Goal: Use online tool/utility: Utilize a website feature to perform a specific function

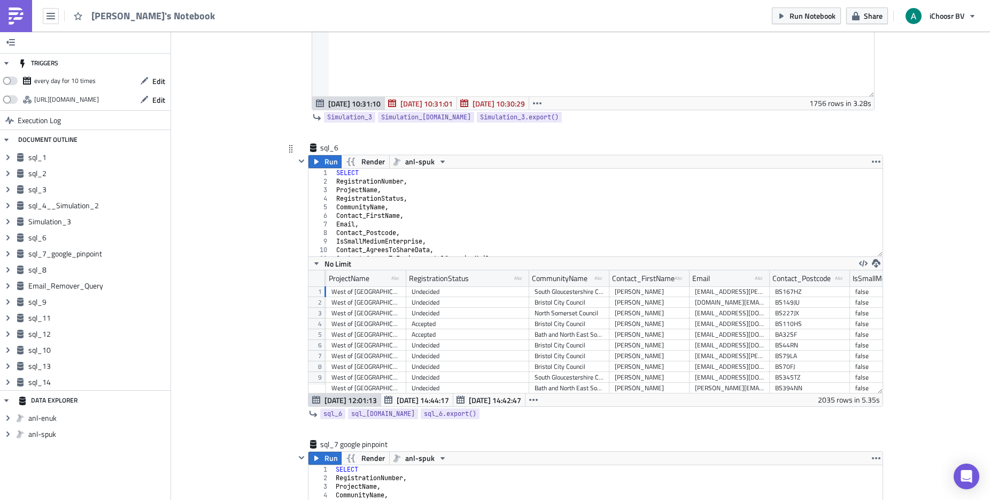
scroll to position [0, 52]
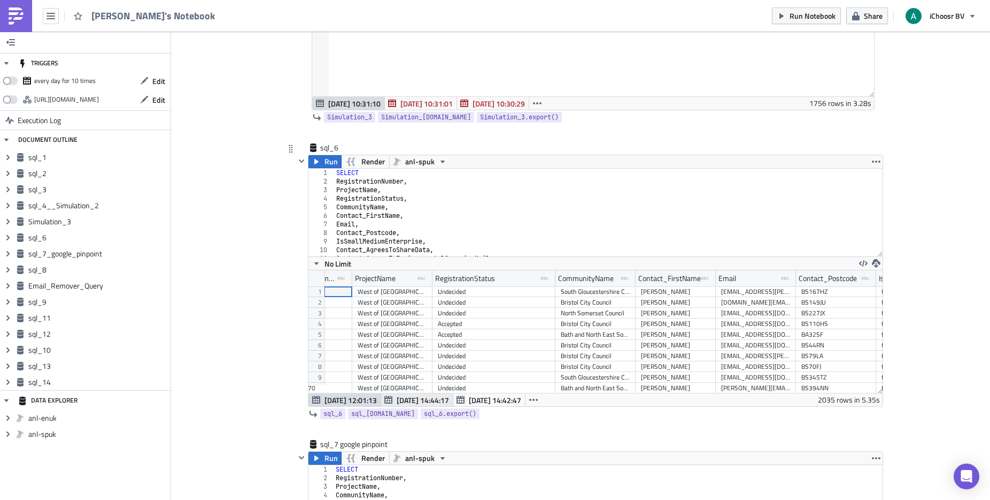
click at [412, 404] on span "[DATE] 14:44:17" at bounding box center [423, 399] width 52 height 11
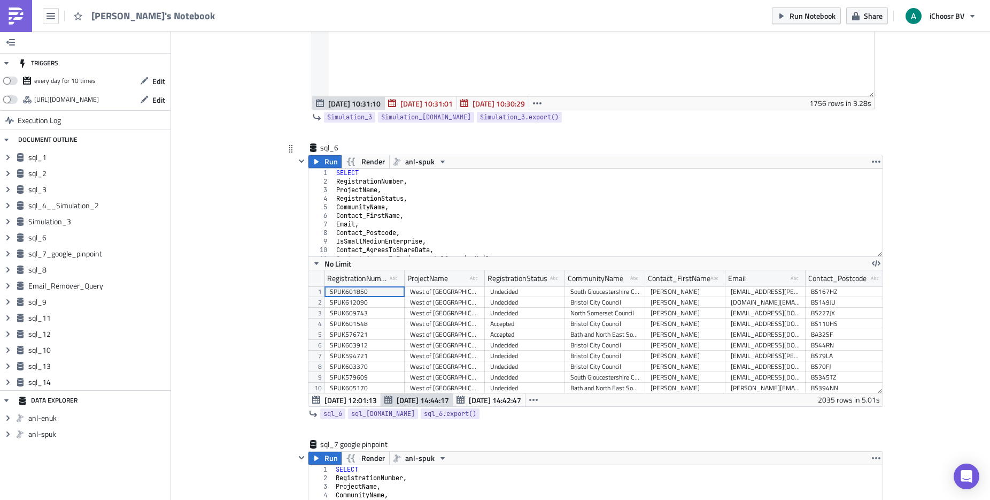
scroll to position [122, 574]
click at [474, 400] on span "[DATE] 14:42:47" at bounding box center [495, 399] width 52 height 11
click at [415, 399] on span "[DATE] 14:44:17" at bounding box center [423, 399] width 52 height 11
drag, startPoint x: 809, startPoint y: 401, endPoint x: 835, endPoint y: 397, distance: 25.9
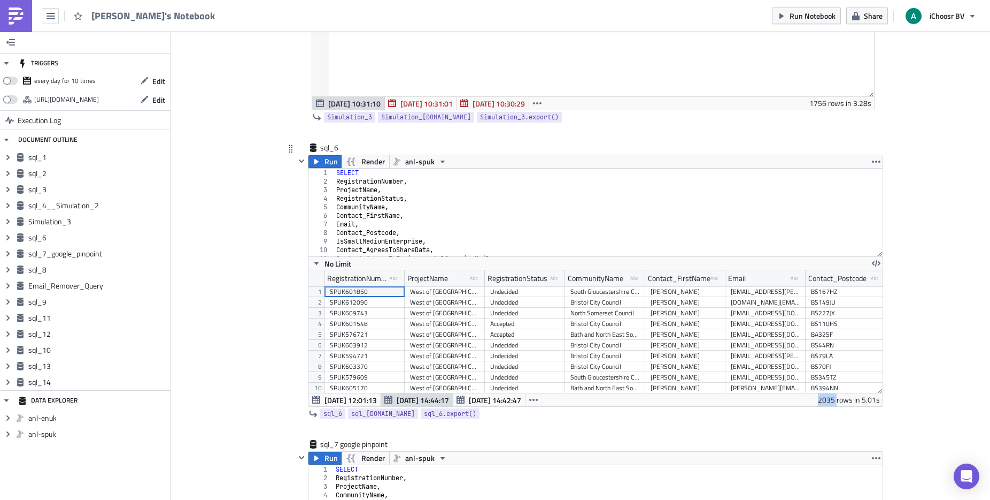
click at [835, 397] on div "Sep 04 12:01:13 Jul 02 14:44:17 Jul 02 14:42:47 2035 rows in 5.01s" at bounding box center [596, 399] width 574 height 13
click at [872, 165] on icon "button" at bounding box center [876, 161] width 9 height 9
click at [786, 166] on div "Run Render anl-spuk" at bounding box center [596, 161] width 574 height 13
click at [352, 402] on span "[DATE] 12:01:13" at bounding box center [351, 399] width 52 height 11
click at [872, 263] on icon "button" at bounding box center [876, 263] width 9 height 9
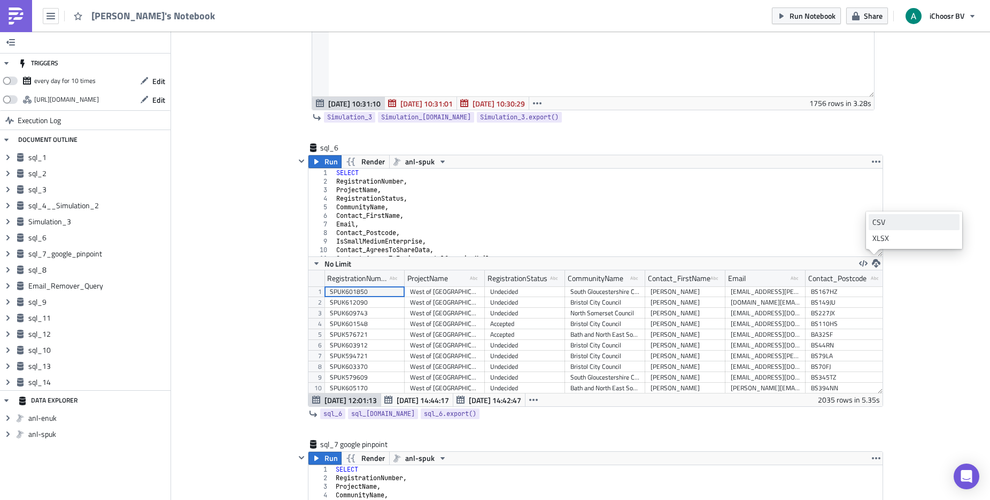
click at [892, 219] on div "CSV" at bounding box center [914, 222] width 83 height 11
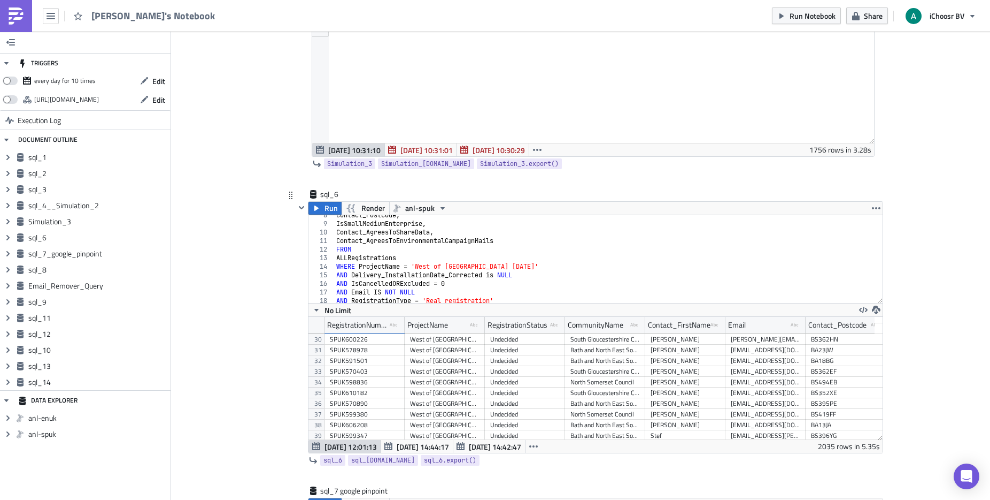
scroll to position [0, 0]
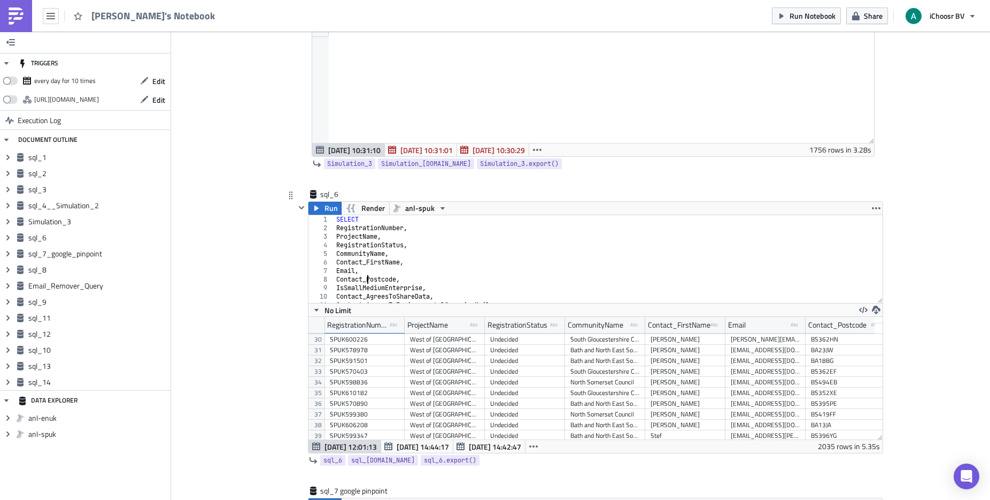
click at [364, 279] on div "SELECT RegistrationNumber , ProjectName , RegistrationStatus , CommunityName , …" at bounding box center [604, 267] width 541 height 105
click at [407, 285] on div "SELECT RegistrationNumber , ProjectName , RegistrationStatus , CommunityName , …" at bounding box center [604, 267] width 541 height 105
click at [504, 272] on div "RegistrationStatus , CommunityName , Contact_FirstName , Email , Contact_Postco…" at bounding box center [604, 261] width 541 height 105
click at [396, 248] on div "RegistrationStatus , CommunityName , Contact_FirstName , Email , Contact_Postco…" at bounding box center [604, 261] width 541 height 105
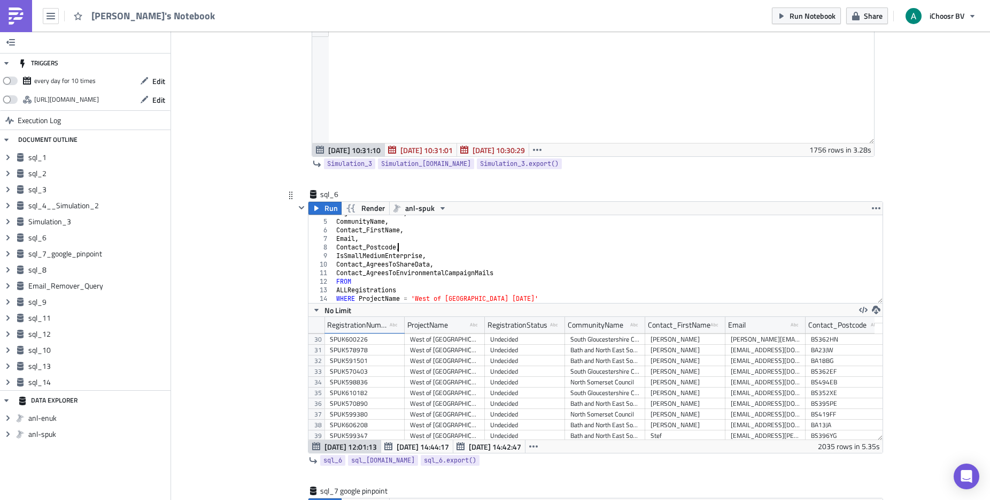
type textarea "Contact_Postcode,"
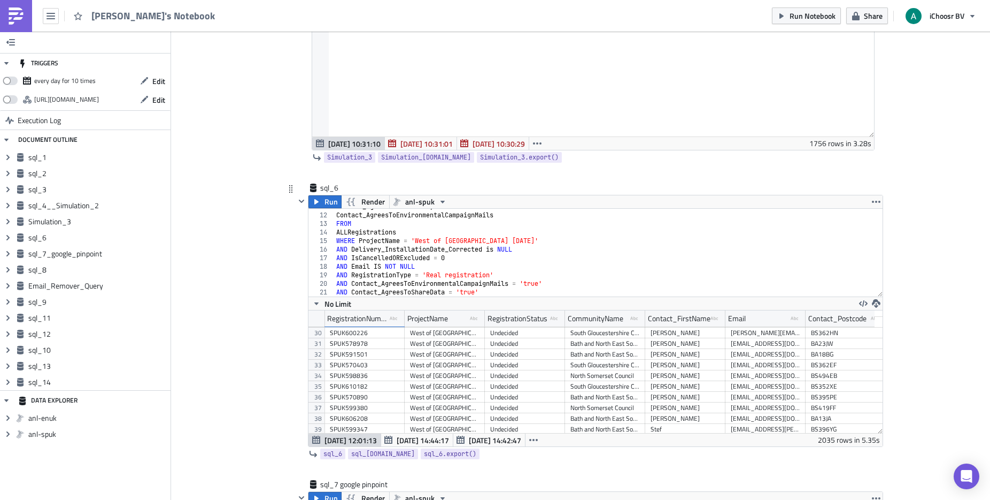
scroll to position [1427, 0]
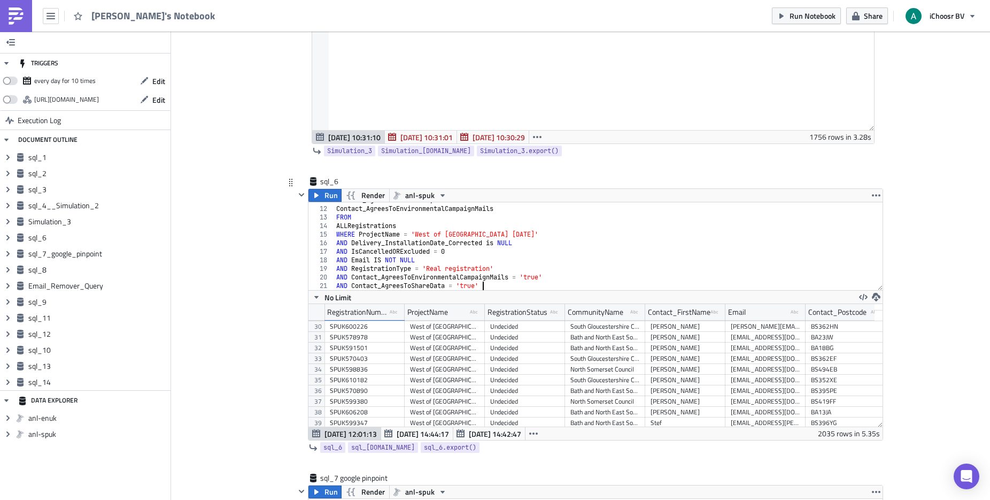
click at [497, 285] on div "Contact_AgreesToShareData , Contact_AgreesToEnvironmentalCampaignMails FROM ALL…" at bounding box center [604, 248] width 541 height 105
click at [505, 267] on div "Contact_AgreesToShareData , Contact_AgreesToEnvironmentalCampaignMails FROM ALL…" at bounding box center [604, 248] width 541 height 105
click at [510, 290] on div "No Limit" at bounding box center [596, 296] width 574 height 13
type textarea "AND Contact_AgreesToShareData = 'true'"
click at [504, 286] on div "Contact_AgreesToShareData , Contact_AgreesToEnvironmentalCampaignMails FROM ALL…" at bounding box center [604, 248] width 541 height 105
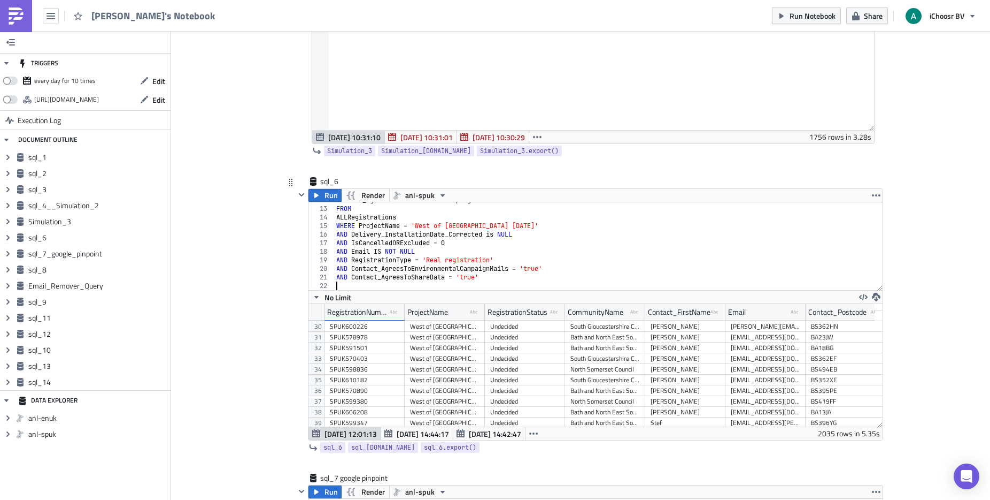
scroll to position [101, 0]
paste textarea "AND Delivery_Status = 'DeliveryDone'"
type textarea "AND Delivery_Status = 'DeliveryDone'"
click at [333, 196] on span "Run" at bounding box center [331, 195] width 13 height 13
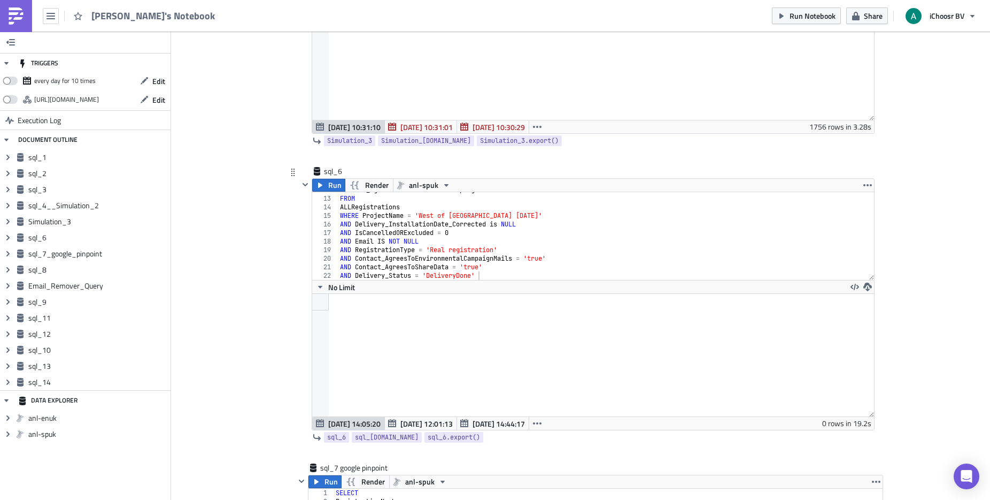
scroll to position [1438, 0]
drag, startPoint x: 476, startPoint y: 277, endPoint x: 334, endPoint y: 275, distance: 142.3
click at [334, 275] on div "AND Delivery_Status = 'DeliveryDone' 12 13 14 15 16 17 18 19 20 21 22 Contact_A…" at bounding box center [593, 235] width 562 height 88
type textarea "AND Contact_AgreesToShareData = 'true'"
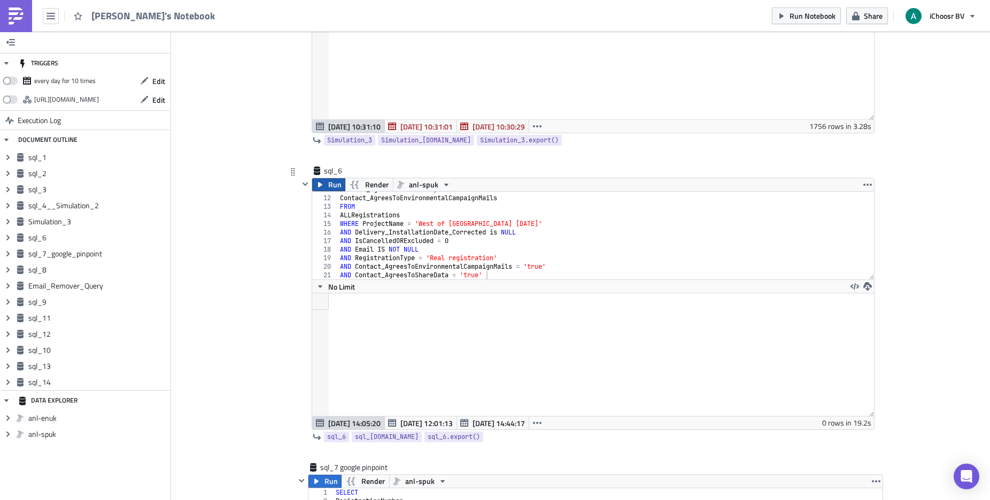
click at [336, 189] on span "Run" at bounding box center [334, 184] width 13 height 13
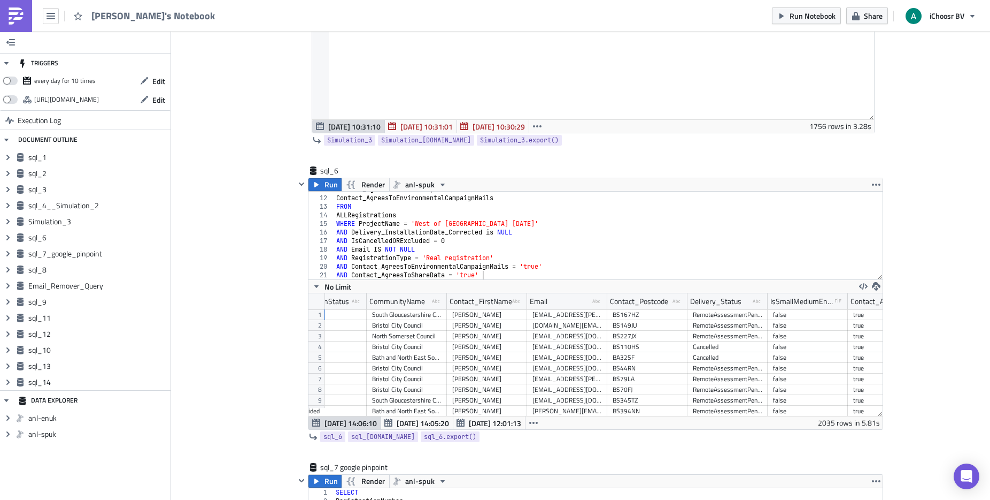
scroll to position [0, 202]
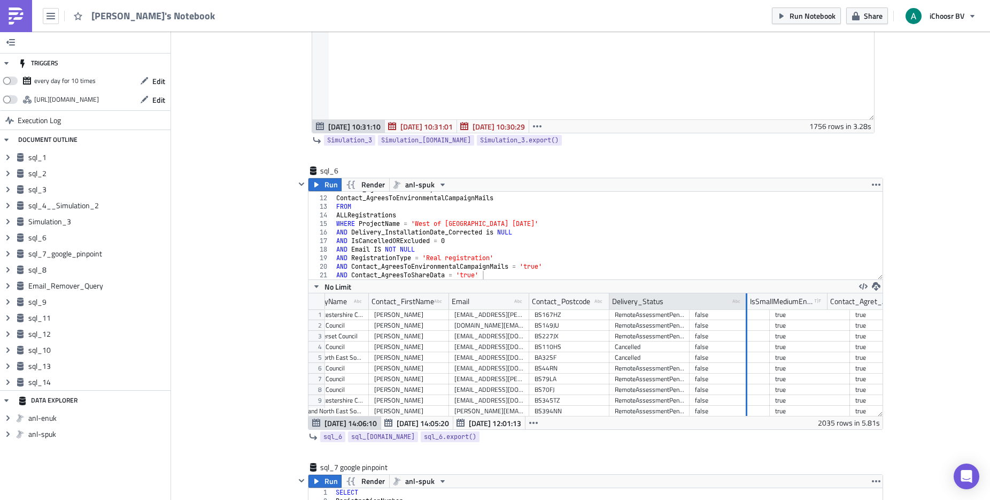
drag, startPoint x: 684, startPoint y: 299, endPoint x: 742, endPoint y: 308, distance: 58.9
click at [746, 308] on div at bounding box center [747, 301] width 2 height 17
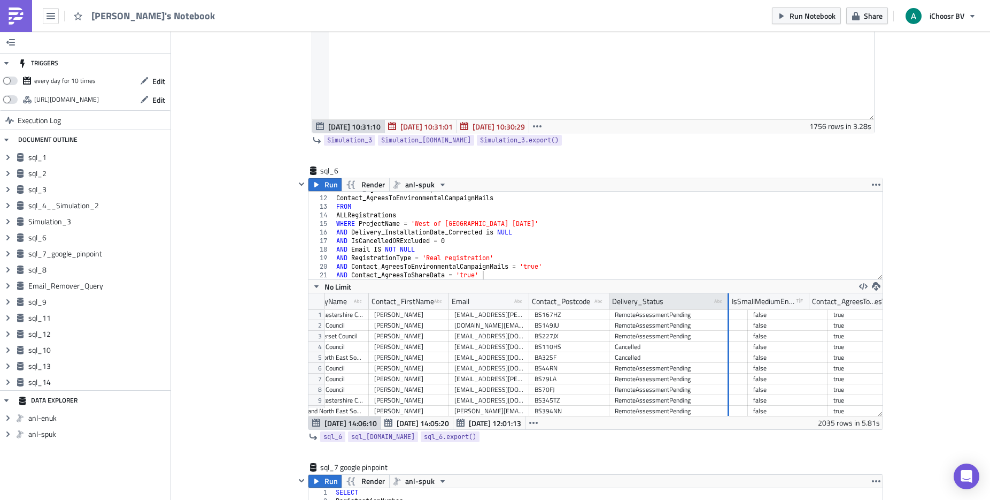
drag, startPoint x: 743, startPoint y: 305, endPoint x: 724, endPoint y: 305, distance: 19.3
click at [728, 305] on div at bounding box center [729, 301] width 2 height 17
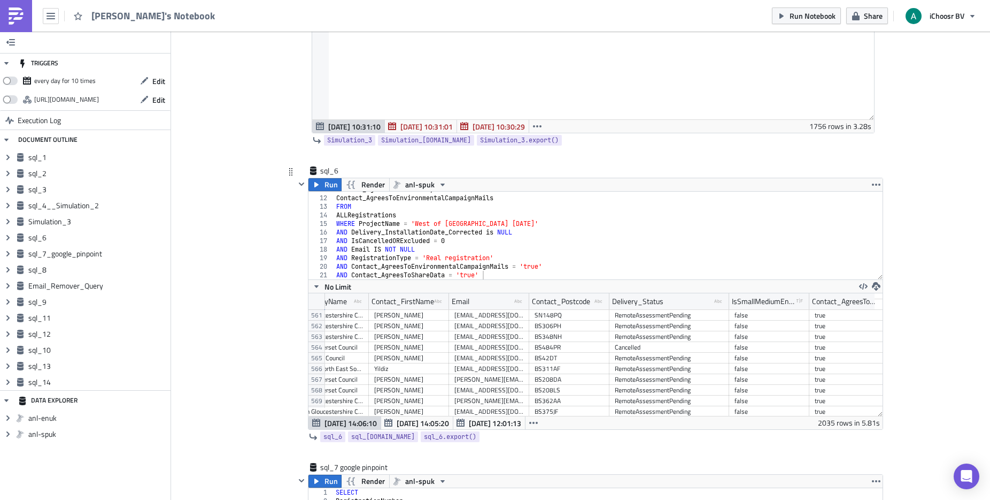
click at [493, 273] on div "Contact_AgreesToShareData , Contact_AgreesToEnvironmentalCampaignMails FROM ALL…" at bounding box center [604, 237] width 541 height 105
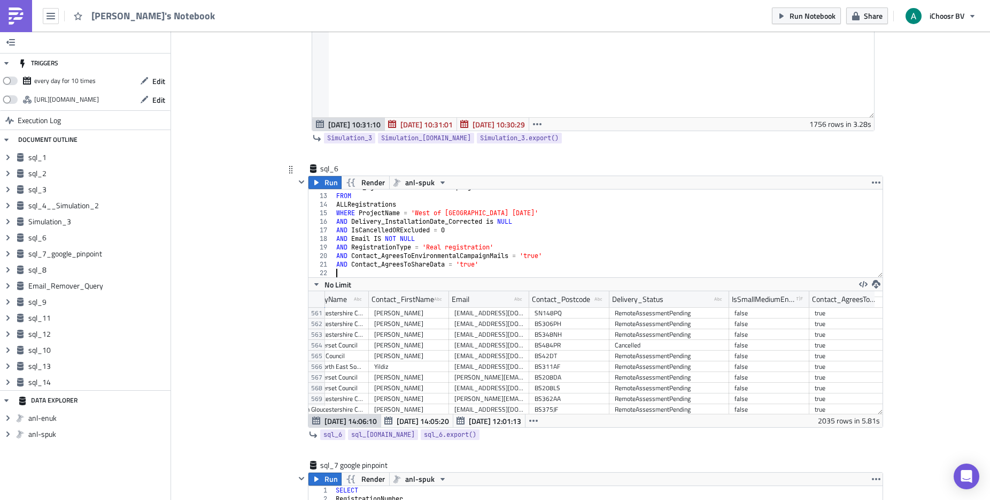
paste textarea "AND Delivery_Status = 'DeliveryDone'"
click at [325, 184] on span "Run" at bounding box center [331, 182] width 13 height 13
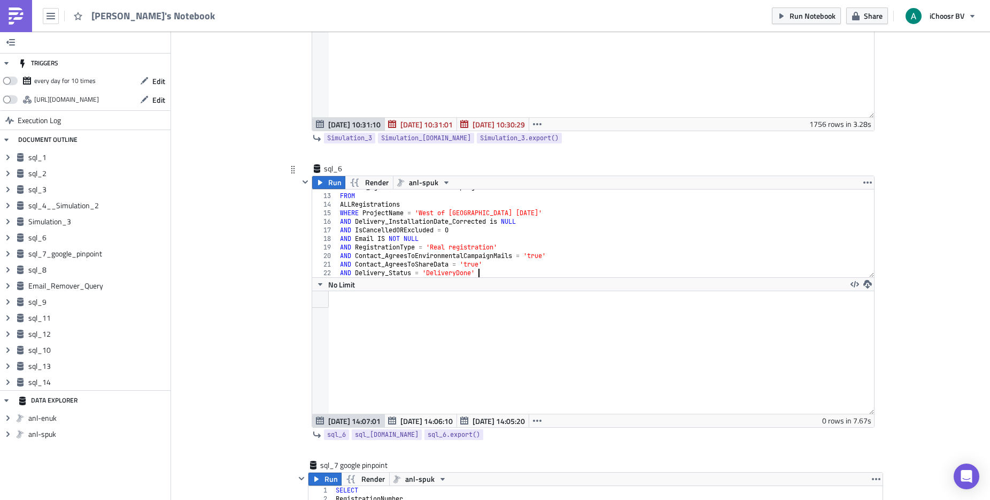
click at [479, 271] on div "Contact_AgreesToEnvironmentalCampaignMails FROM ALLRegistrations WHERE ProjectN…" at bounding box center [602, 235] width 528 height 105
click at [485, 272] on div "Contact_AgreesToEnvironmentalCampaignMails FROM ALLRegistrations WHERE ProjectN…" at bounding box center [602, 235] width 528 height 105
drag, startPoint x: 477, startPoint y: 273, endPoint x: 457, endPoint y: 270, distance: 20.0
click at [457, 270] on div "Contact_AgreesToEnvironmentalCampaignMails FROM ALLRegistrations WHERE ProjectN…" at bounding box center [602, 235] width 528 height 105
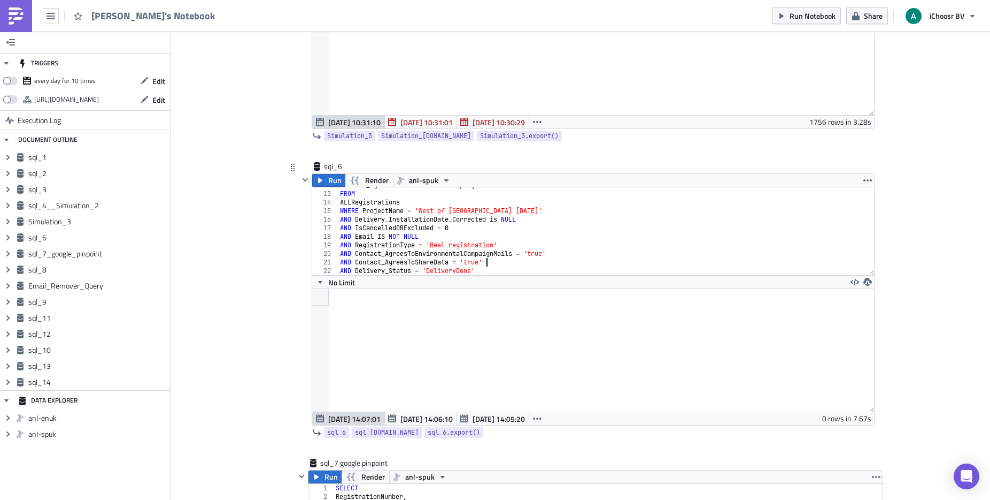
click at [524, 264] on div "Contact_AgreesToEnvironmentalCampaignMails FROM ALLRegistrations WHERE ProjectN…" at bounding box center [602, 233] width 528 height 105
click at [320, 181] on icon "button" at bounding box center [320, 180] width 9 height 9
click at [481, 272] on div "Contact_AgreesToEnvironmentalCampaignMails FROM ALLRegistrations WHERE ProjectN…" at bounding box center [602, 233] width 528 height 105
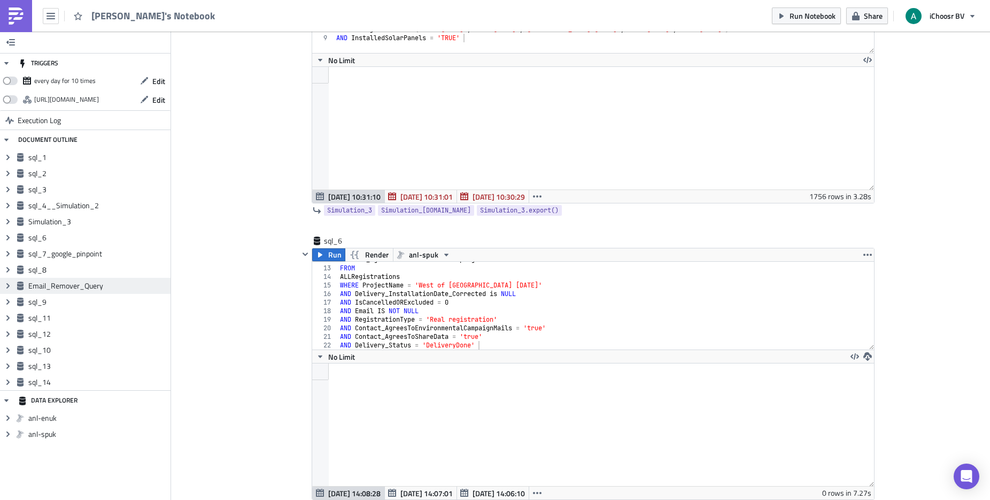
scroll to position [1370, 0]
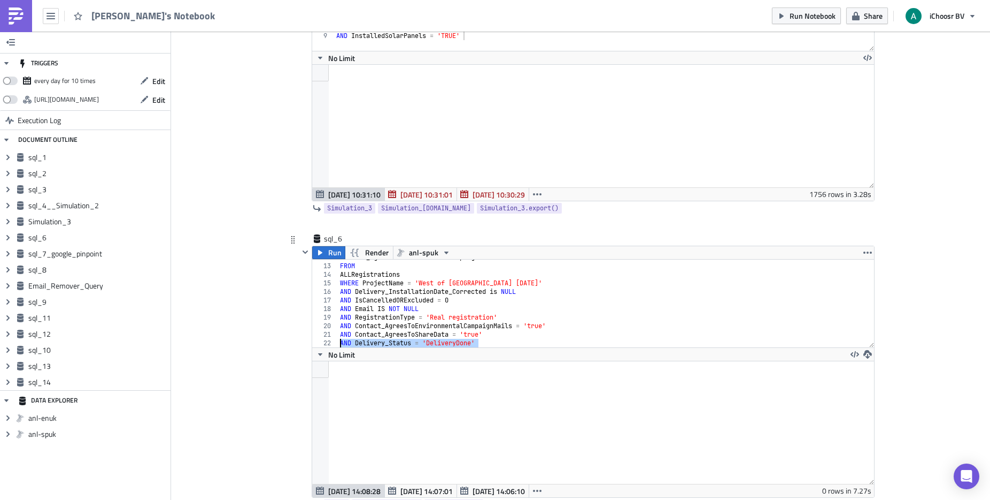
drag, startPoint x: 496, startPoint y: 344, endPoint x: 314, endPoint y: 341, distance: 181.9
click at [314, 341] on div "AND Delivery_Status = 'DeliveryDone' 12 13 14 15 16 17 18 19 20 21 22 Contact_A…" at bounding box center [593, 303] width 562 height 88
click at [453, 291] on div "Contact_AgreesToEnvironmentalCampaignMails FROM ALLRegistrations WHERE ProjectN…" at bounding box center [602, 305] width 528 height 105
click at [474, 288] on div "Contact_AgreesToEnvironmentalCampaignMails FROM ALLRegistrations WHERE ProjectN…" at bounding box center [602, 305] width 528 height 105
drag, startPoint x: 500, startPoint y: 341, endPoint x: 299, endPoint y: 346, distance: 200.1
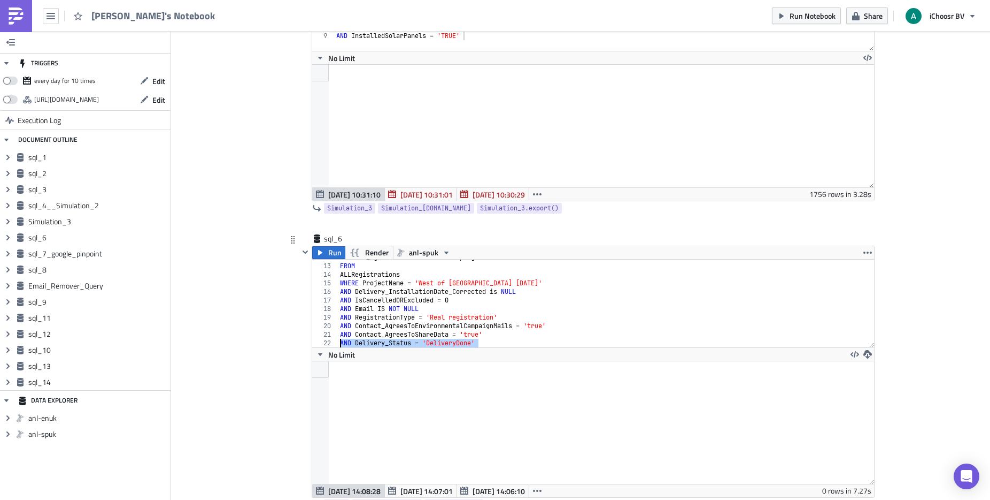
click at [299, 346] on div "Run Render anl-spuk AND Delivery_InstallationDate_Corrected is NULL 12 13 14 15…" at bounding box center [587, 371] width 576 height 252
drag, startPoint x: 528, startPoint y: 293, endPoint x: 317, endPoint y: 294, distance: 210.7
click at [317, 294] on div "AND Delivery_Status = 'DeliveryDone' 12 13 14 15 16 17 18 19 20 21 22 Contact_A…" at bounding box center [593, 303] width 562 height 88
type textarea "AND Delivery_InstallationDate_Corrected is NULL"
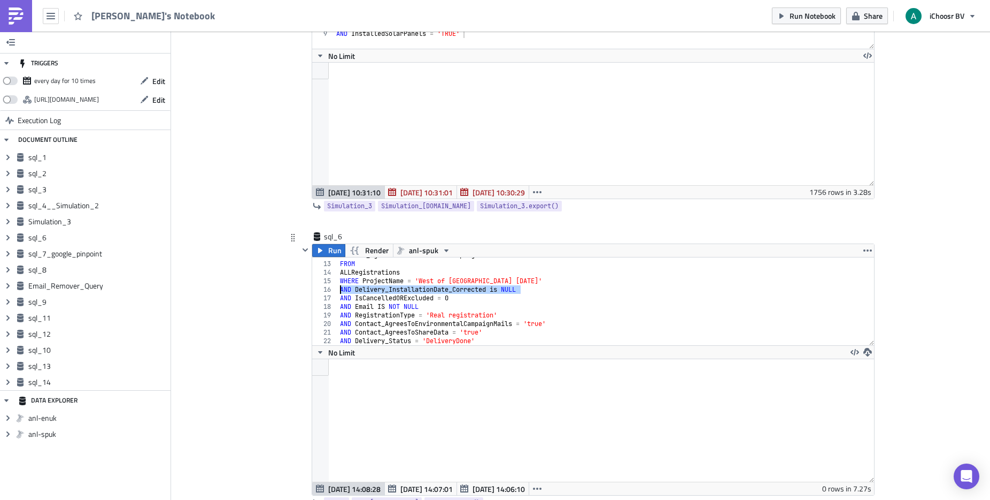
scroll to position [101, 0]
click at [519, 289] on div "Contact_AgreesToEnvironmentalCampaignMails FROM ALLRegistrations WHERE ProjectN…" at bounding box center [602, 303] width 528 height 105
drag, startPoint x: 521, startPoint y: 290, endPoint x: 332, endPoint y: 291, distance: 188.8
click at [333, 291] on div "AND Delivery_InstallationDate_Corrected is NULL 12 13 14 15 16 17 18 19 20 21 2…" at bounding box center [593, 301] width 562 height 88
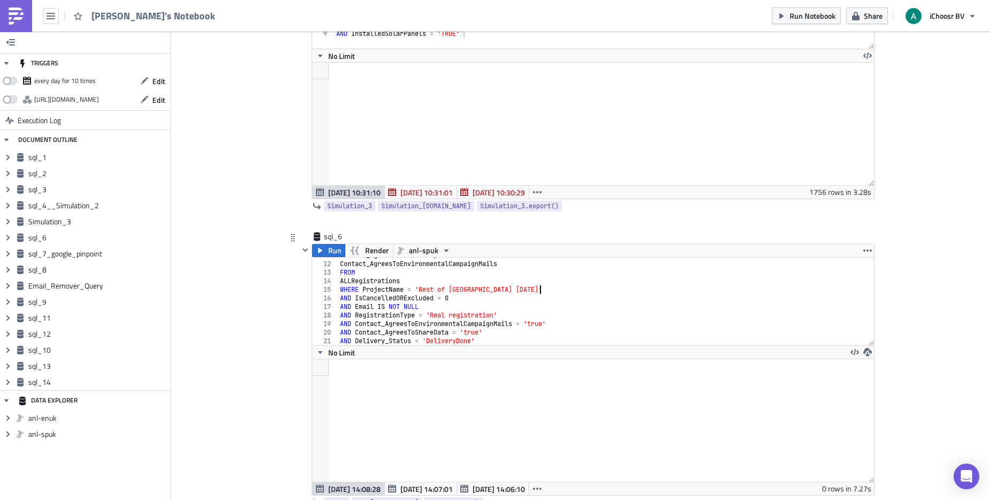
scroll to position [92, 0]
click at [328, 252] on span "Run" at bounding box center [334, 250] width 13 height 13
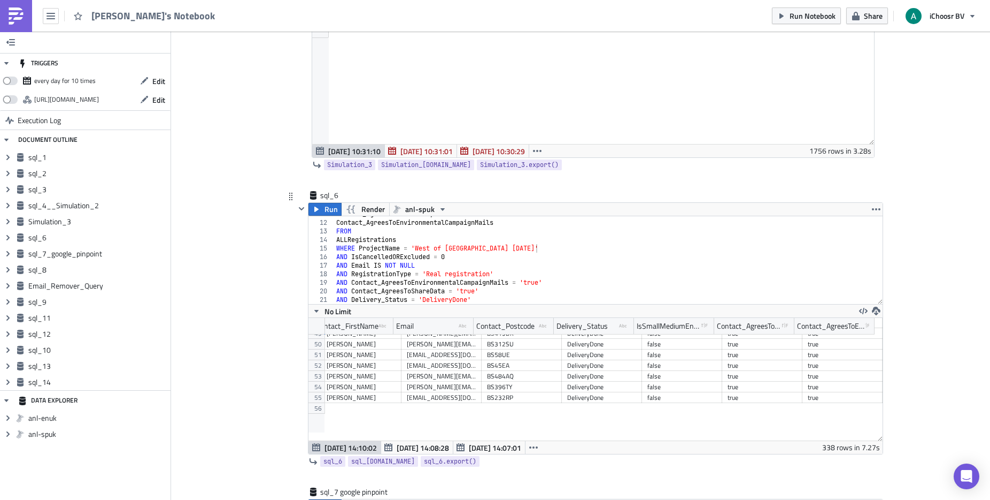
scroll to position [547, 0]
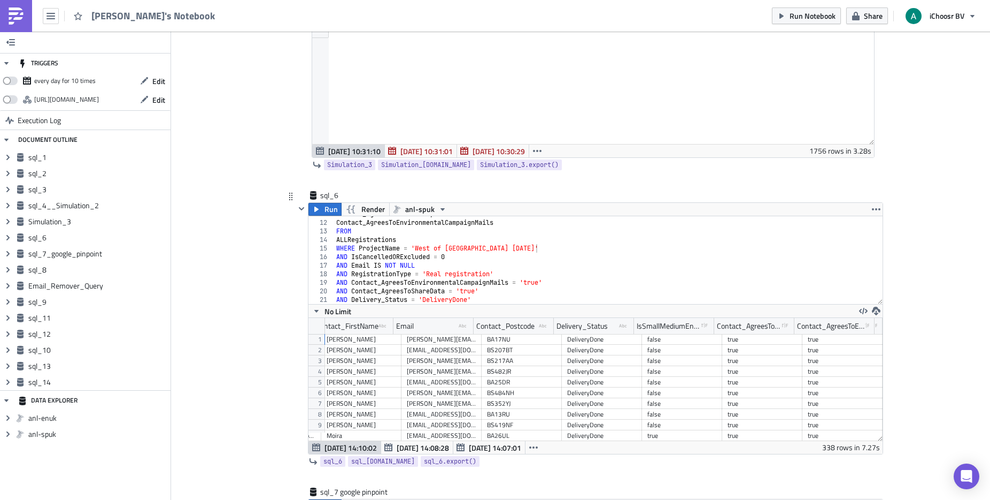
type textarea "AND Delivery_Status = 'DeliveryDone'"
click at [480, 296] on div "Contact_AgreesToShareData , Contact_AgreesToEnvironmentalCampaignMails FROM ALL…" at bounding box center [604, 262] width 541 height 105
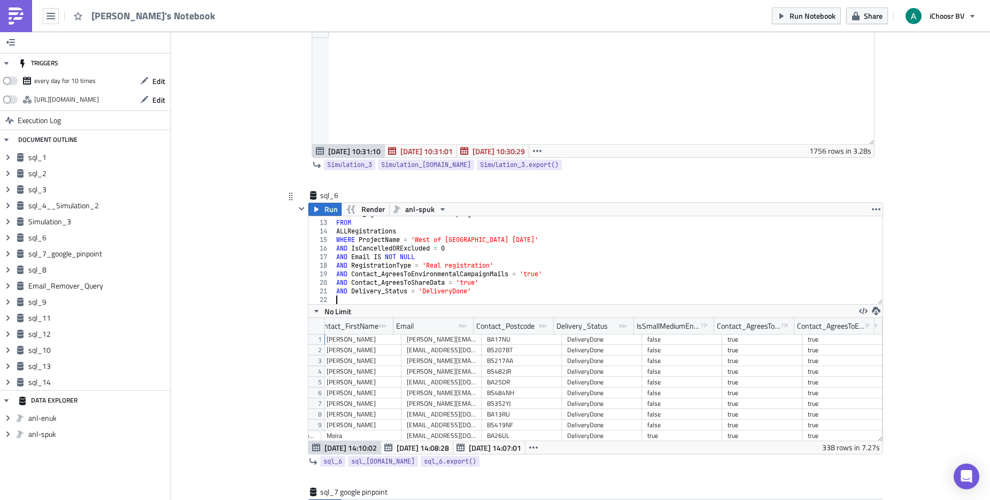
scroll to position [101, 0]
paste textarea "AND PaymentStatus = 'Successful'"
type textarea "AND PaymentStatus = 'Successful'"
click at [329, 207] on span "Run" at bounding box center [331, 209] width 13 height 13
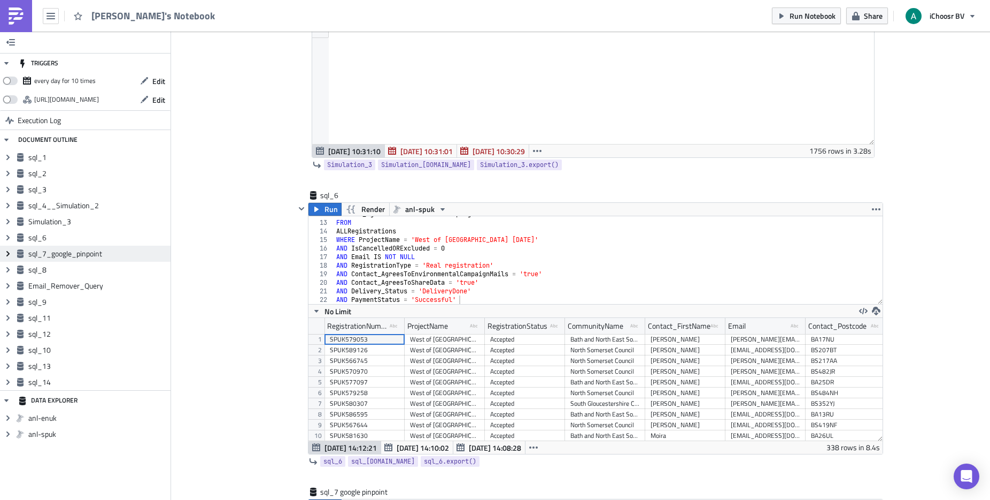
scroll to position [122, 574]
drag, startPoint x: 462, startPoint y: 297, endPoint x: 315, endPoint y: 299, distance: 146.6
click at [315, 299] on div "AND PaymentStatus = 'Successful' 12 13 14 15 16 17 18 19 20 21 22 Contact_Agree…" at bounding box center [596, 260] width 574 height 88
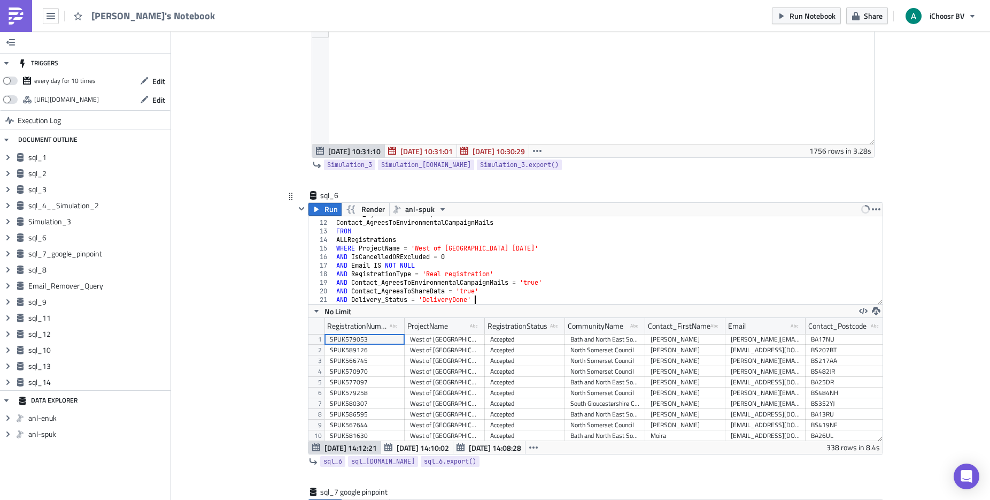
scroll to position [92, 0]
click at [325, 209] on span "Run" at bounding box center [331, 209] width 13 height 13
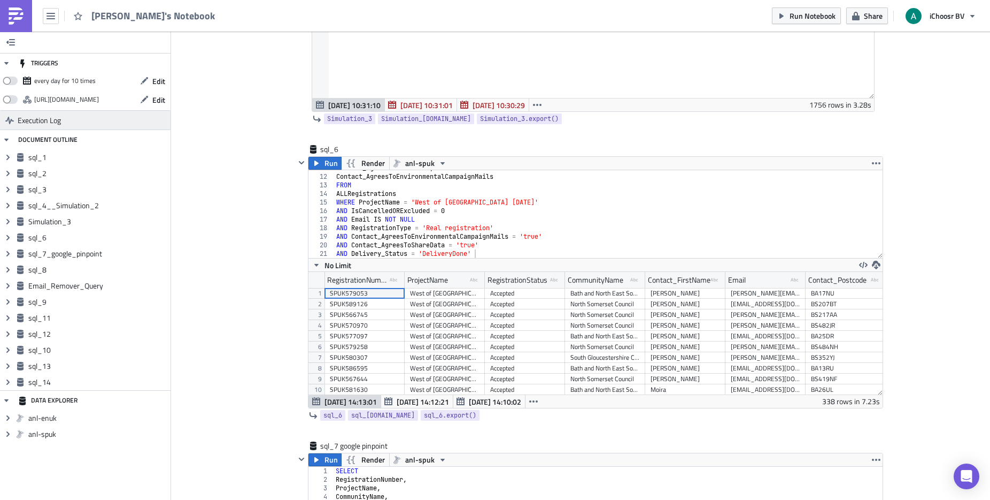
scroll to position [1469, 0]
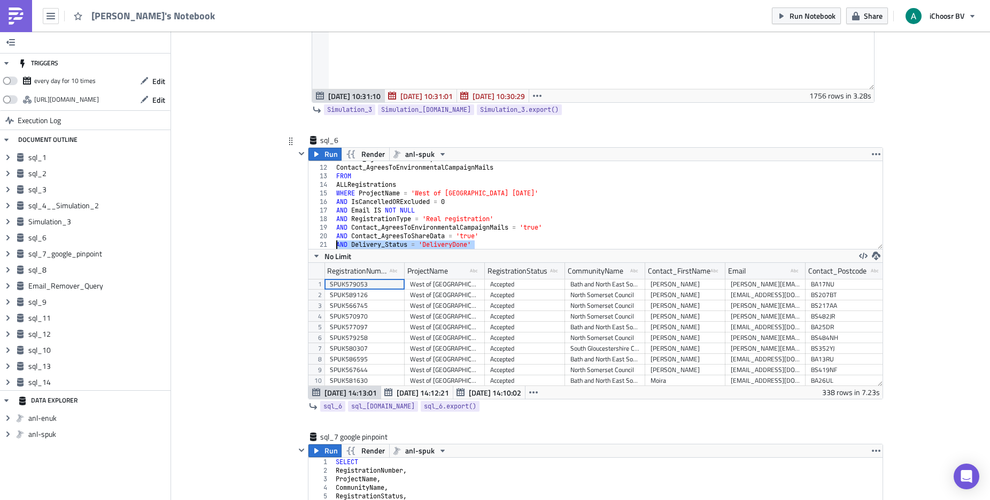
drag, startPoint x: 474, startPoint y: 243, endPoint x: 328, endPoint y: 241, distance: 146.0
click at [328, 241] on div "AND Delivery_Status = 'DeliveryDone' 11 12 13 14 15 16 17 18 19 20 21 Contact_A…" at bounding box center [596, 205] width 574 height 88
click at [489, 245] on div "Contact_AgreesToShareData , Contact_AgreesToEnvironmentalCampaignMails FROM ALL…" at bounding box center [604, 205] width 541 height 88
drag, startPoint x: 879, startPoint y: 370, endPoint x: 859, endPoint y: 340, distance: 36.3
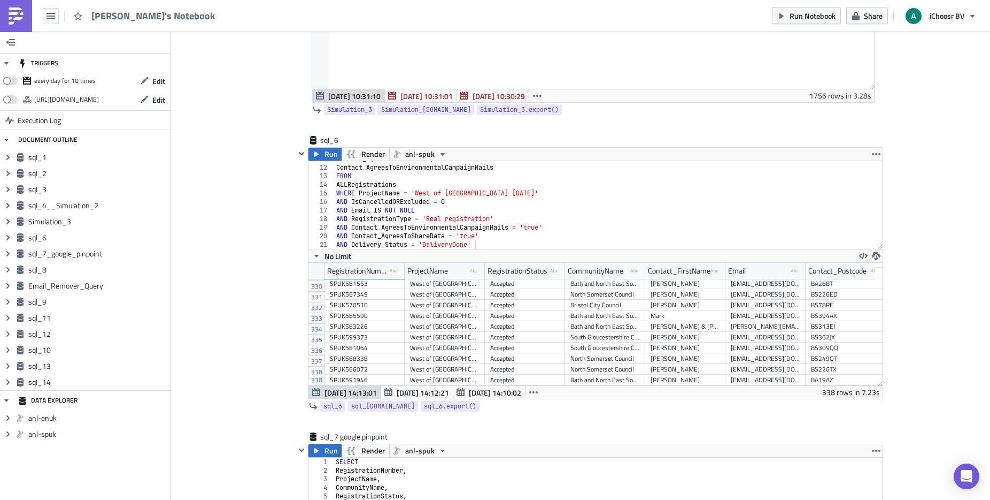
click at [489, 247] on div "Contact_AgreesToShareData , Contact_AgreesToEnvironmentalCampaignMails FROM ALL…" at bounding box center [604, 207] width 541 height 105
click at [502, 240] on div "Contact_AgreesToShareData , Contact_AgreesToEnvironmentalCampaignMails FROM ALL…" at bounding box center [604, 207] width 541 height 105
click at [546, 192] on div "Contact_AgreesToShareData , Contact_AgreesToEnvironmentalCampaignMails FROM ALL…" at bounding box center [604, 207] width 541 height 105
type textarea "WHERE ProjectName = 'West of England September 2024'"
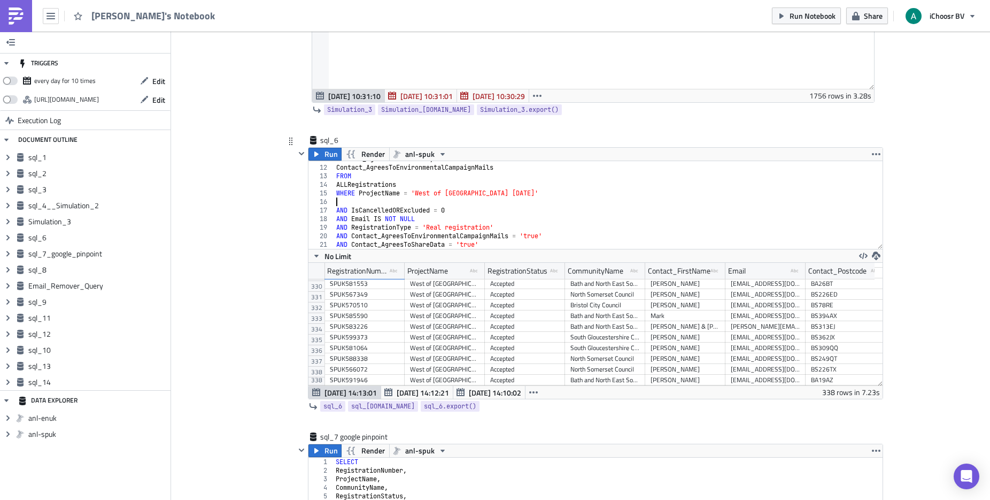
paste textarea "AND Delivery_InstallationDate_Corrected is NULL"
click at [494, 201] on div "Contact_AgreesToShareData , Contact_AgreesToEnvironmentalCampaignMails FROM ALL…" at bounding box center [604, 207] width 541 height 105
click at [325, 156] on span "Run" at bounding box center [331, 154] width 13 height 13
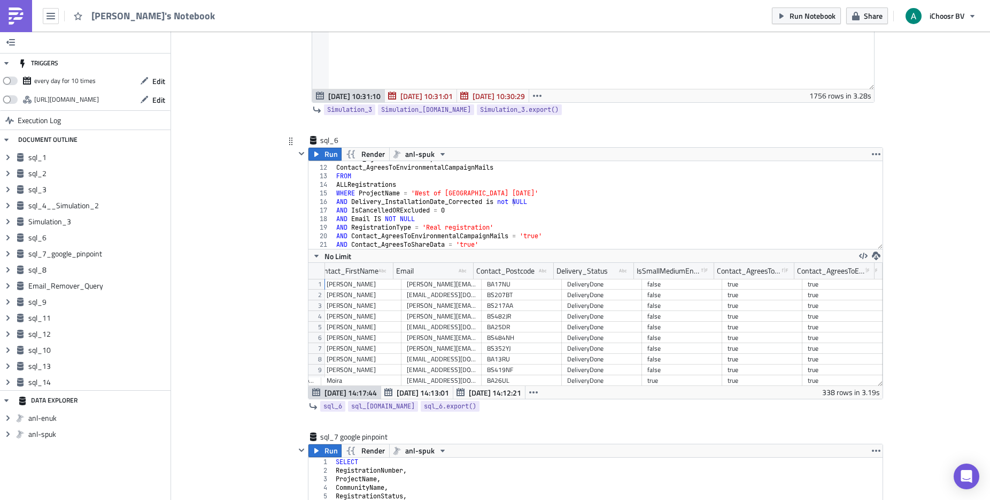
scroll to position [0, 329]
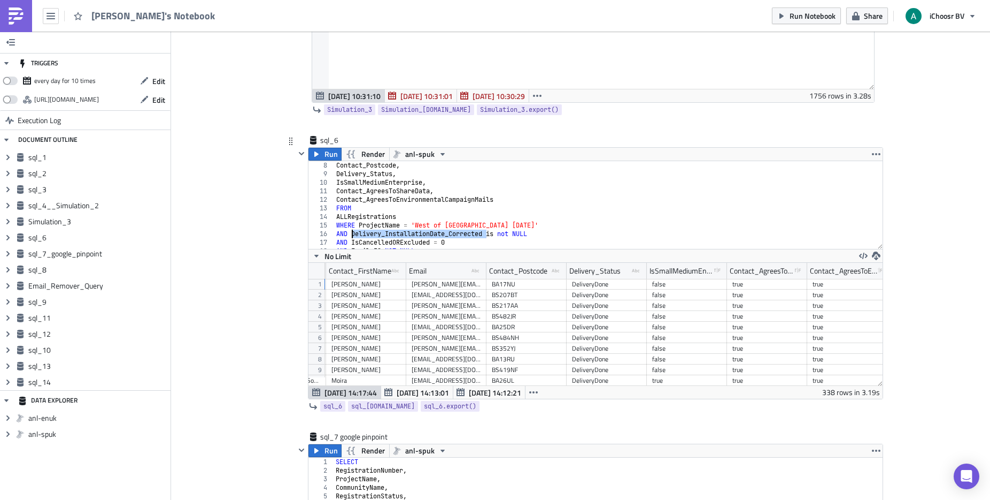
drag, startPoint x: 483, startPoint y: 234, endPoint x: 349, endPoint y: 234, distance: 134.8
click at [349, 234] on div "Contact_Postcode , Delivery_Status , IsSmallMediumEnterprise , Contact_AgreesTo…" at bounding box center [604, 213] width 541 height 105
click at [439, 189] on div "Contact_Postcode , Delivery_Status , IsSmallMediumEnterprise , Contact_AgreesTo…" at bounding box center [604, 213] width 541 height 105
click at [406, 170] on div "Contact_Postcode , Delivery_Status , IsSmallMediumEnterprise , Contact_AgreesTo…" at bounding box center [604, 213] width 541 height 105
type textarea "Delivery_Status,"
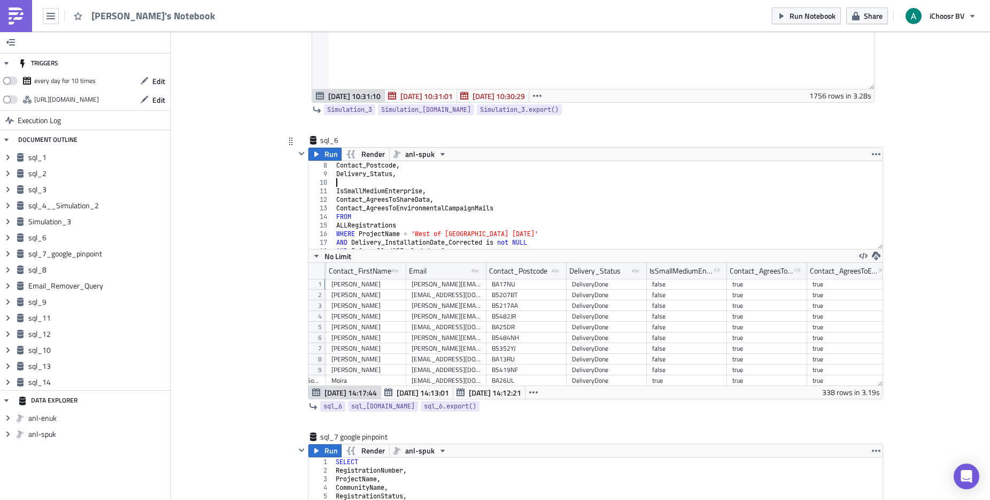
paste textarea "Delivery_InstallationDate_Corrected"
type textarea "Delivery_InstallationDate_Corrected,"
click at [313, 151] on icon "button" at bounding box center [316, 154] width 9 height 9
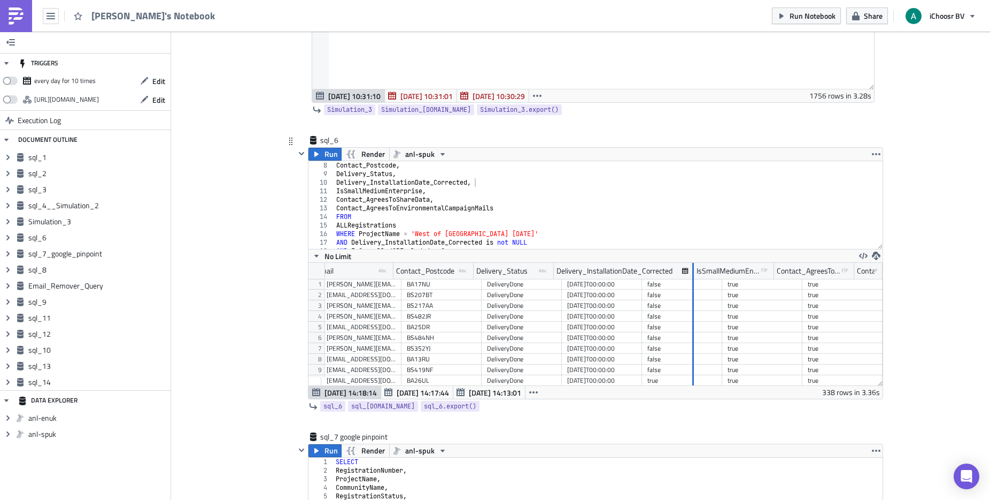
drag, startPoint x: 628, startPoint y: 269, endPoint x: 688, endPoint y: 280, distance: 60.8
click at [688, 280] on div "RegistrationStatus type-text Created with Sketch. CommunityName type-text Creat…" at bounding box center [596, 324] width 574 height 122
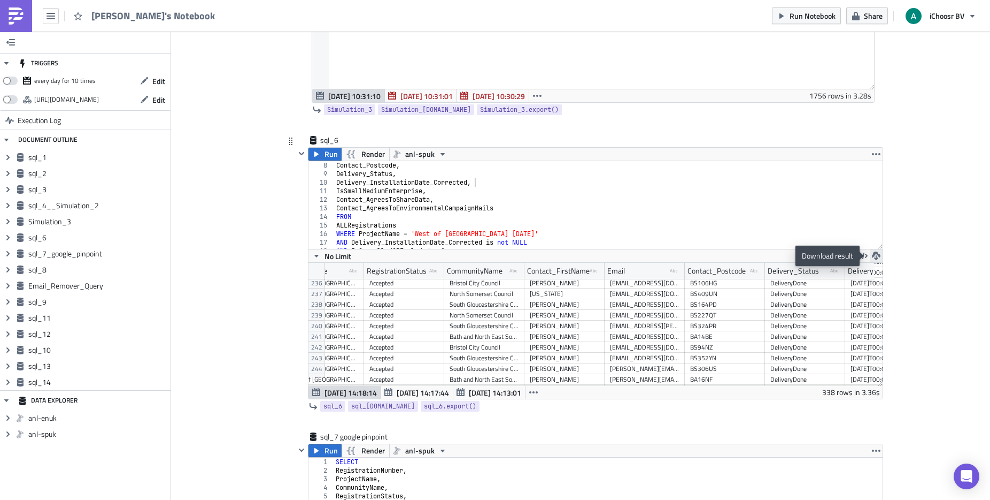
click at [874, 256] on icon "button" at bounding box center [876, 255] width 9 height 9
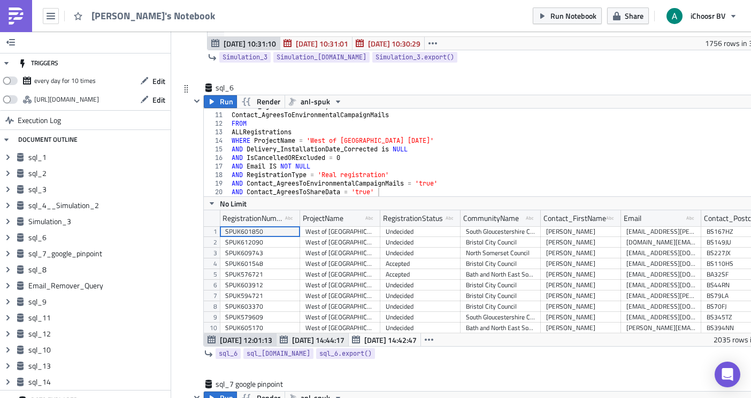
click at [317, 339] on span "[DATE] 14:44:17" at bounding box center [318, 339] width 52 height 11
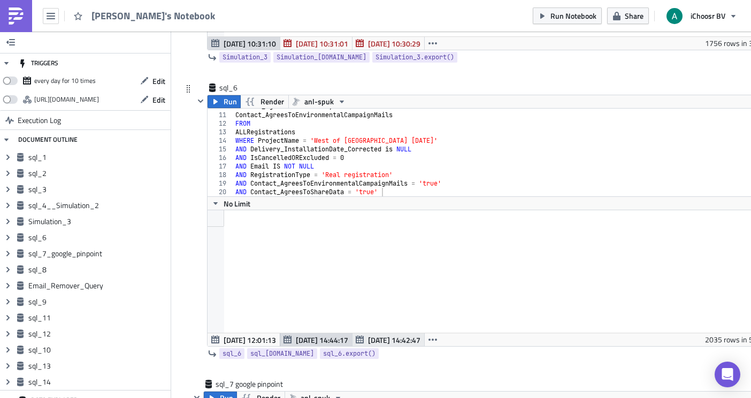
click at [389, 343] on span "[DATE] 14:42:47" at bounding box center [394, 339] width 52 height 11
click at [326, 340] on span "[DATE] 14:44:17" at bounding box center [322, 339] width 52 height 11
click at [386, 343] on span "[DATE] 14:42:47" at bounding box center [394, 339] width 52 height 11
click at [428, 340] on icon "button" at bounding box center [432, 340] width 9 height 2
click at [328, 337] on span "[DATE] 14:44:17" at bounding box center [322, 339] width 52 height 11
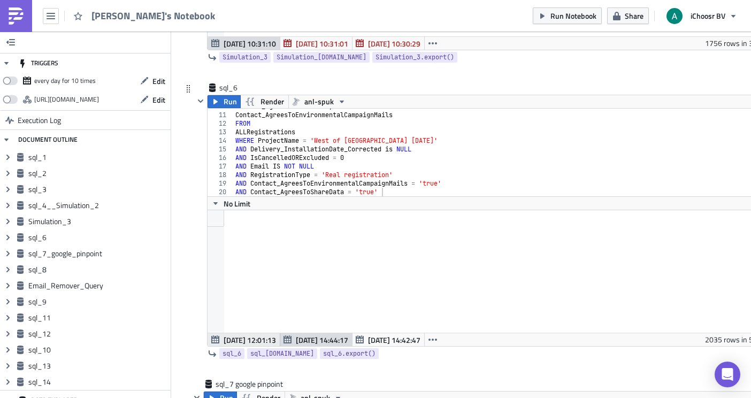
click at [264, 337] on span "[DATE] 12:01:13" at bounding box center [250, 339] width 52 height 11
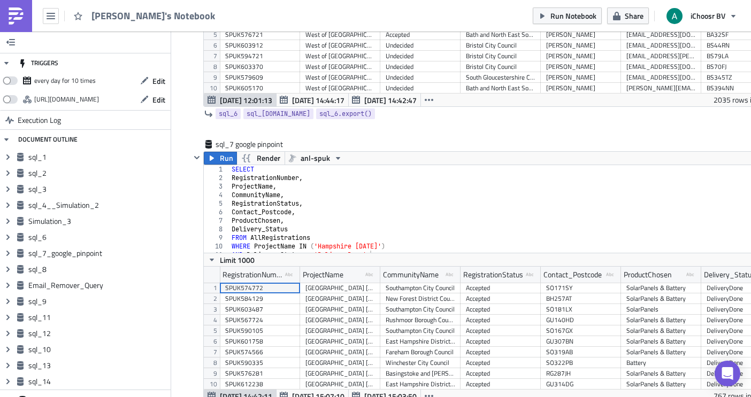
scroll to position [6, 0]
click at [379, 248] on div "SELECT RegistrationNumber , ProjectName , CommunityName , RegistrationStatus , …" at bounding box center [499, 211] width 541 height 105
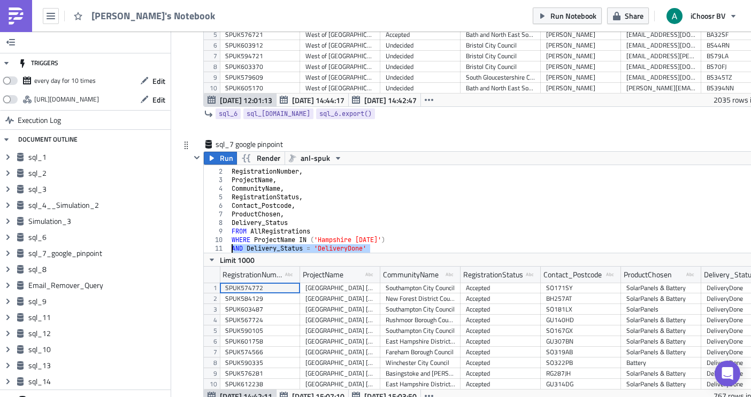
drag, startPoint x: 382, startPoint y: 251, endPoint x: 232, endPoint y: 249, distance: 150.8
click at [232, 250] on div "SELECT RegistrationNumber , ProjectName , CommunityName , RegistrationStatus , …" at bounding box center [499, 211] width 541 height 105
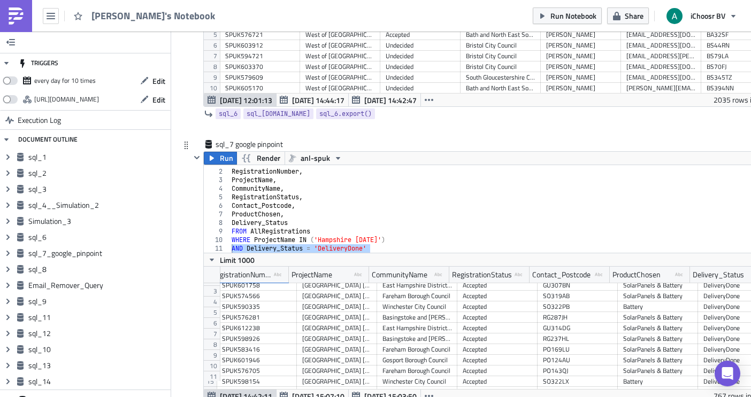
scroll to position [66, 0]
click at [403, 245] on div "SELECT RegistrationNumber , ProjectName , CommunityName , RegistrationStatus , …" at bounding box center [499, 211] width 541 height 105
drag, startPoint x: 383, startPoint y: 248, endPoint x: 233, endPoint y: 245, distance: 150.3
click at [233, 245] on div "SELECT RegistrationNumber , ProjectName , CommunityName , RegistrationStatus , …" at bounding box center [499, 211] width 541 height 105
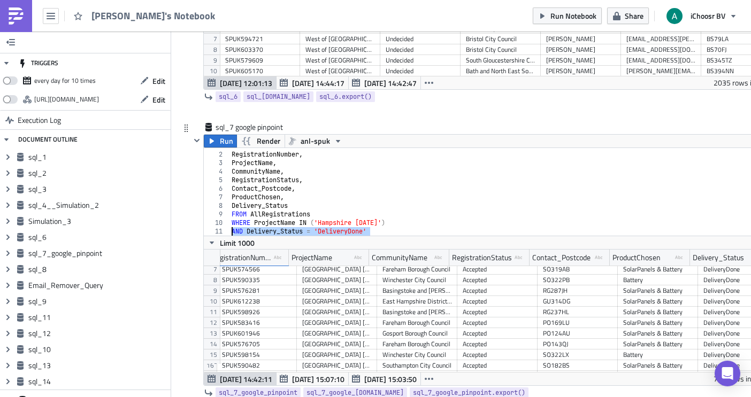
scroll to position [1778, 0]
click at [491, 193] on div "SELECT RegistrationNumber , ProjectName , CommunityName , RegistrationStatus , …" at bounding box center [499, 194] width 541 height 105
type textarea "ProductChosen,"
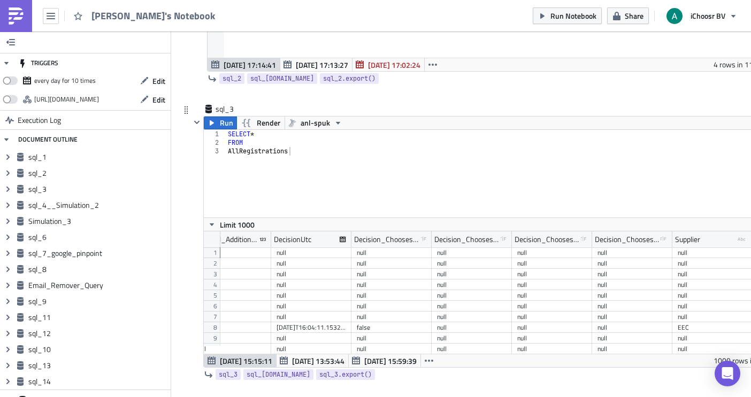
scroll to position [0, 8699]
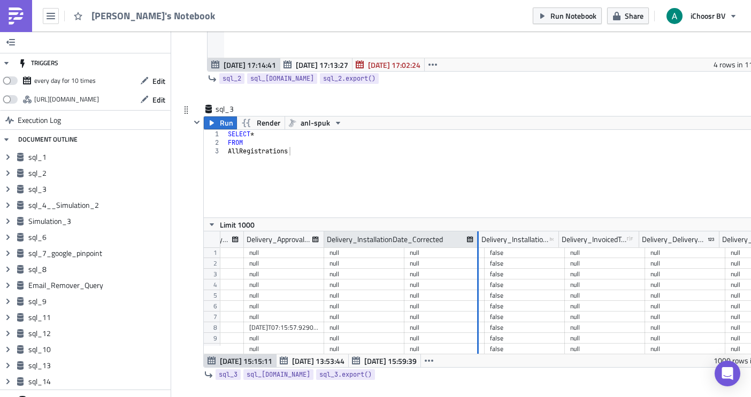
drag, startPoint x: 401, startPoint y: 235, endPoint x: 471, endPoint y: 239, distance: 69.6
click at [476, 239] on div at bounding box center [477, 240] width 3 height 17
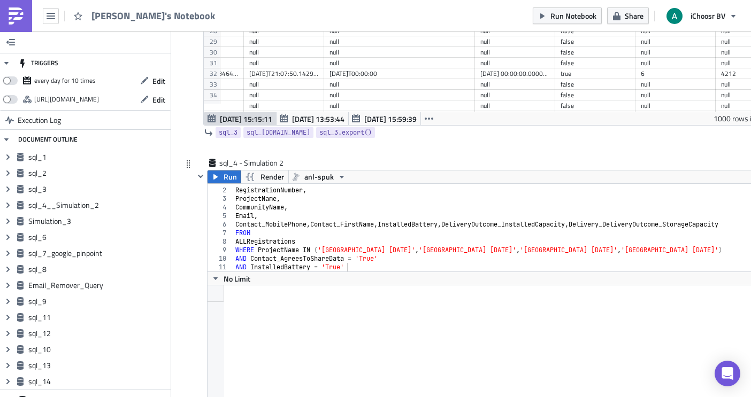
type textarea "ALLRegistrations"
click at [345, 239] on div "SELECT RegistrationNumber , ProjectName , CommunityName , Email , Contact_Mobil…" at bounding box center [497, 230] width 528 height 105
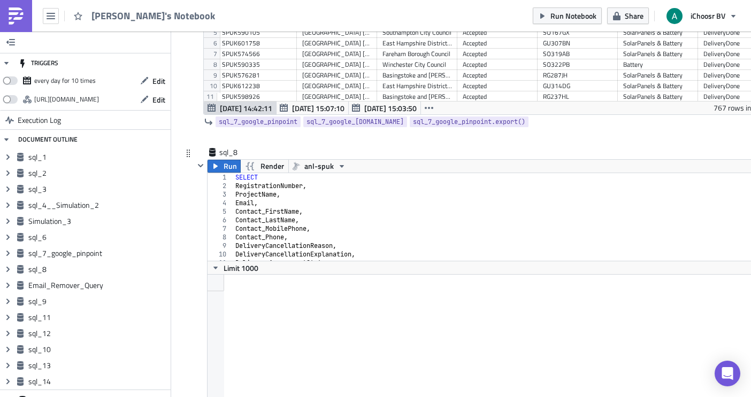
type textarea "Contact_LastName,"
click at [271, 222] on div "SELECT RegistrationNumber , ProjectName , Email , Contact_FirstName , Contact_L…" at bounding box center [497, 225] width 528 height 105
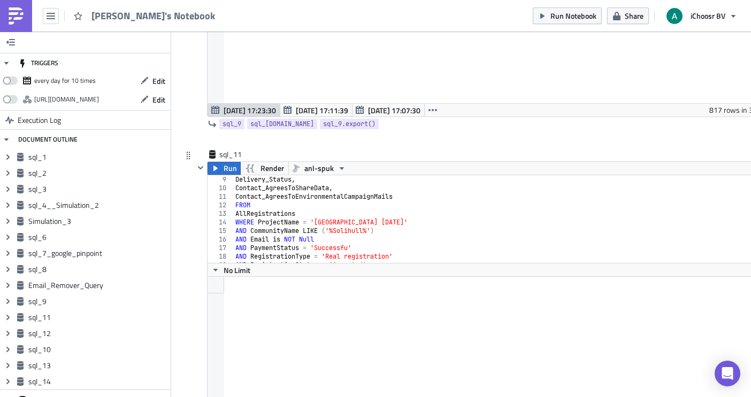
scroll to position [101, 0]
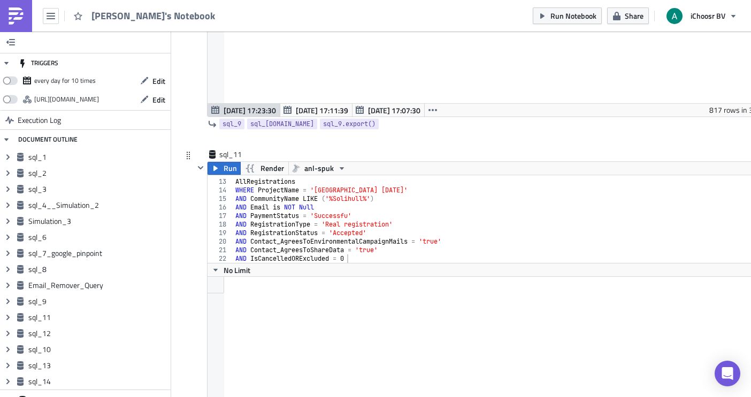
click at [351, 214] on div "FROM AllRegistrations WHERE ProjectName = '[GEOGRAPHIC_DATA] [DATE]' AND Commun…" at bounding box center [497, 221] width 528 height 105
drag, startPoint x: 365, startPoint y: 215, endPoint x: 234, endPoint y: 218, distance: 131.1
click at [234, 218] on div "FROM AllRegistrations WHERE ProjectName = '[GEOGRAPHIC_DATA] [DATE]' AND Commun…" at bounding box center [497, 221] width 528 height 105
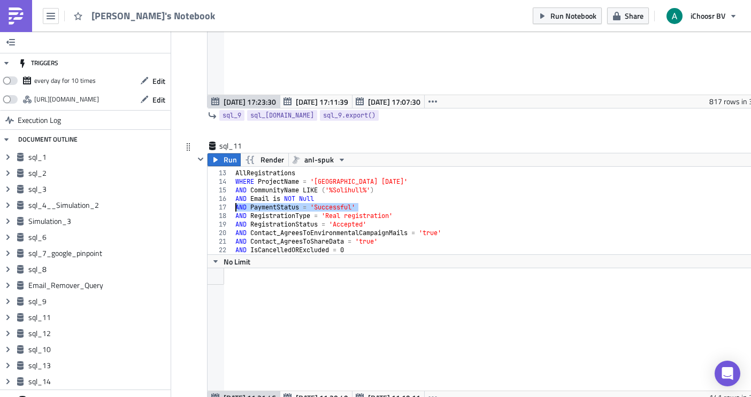
scroll to position [2946, 0]
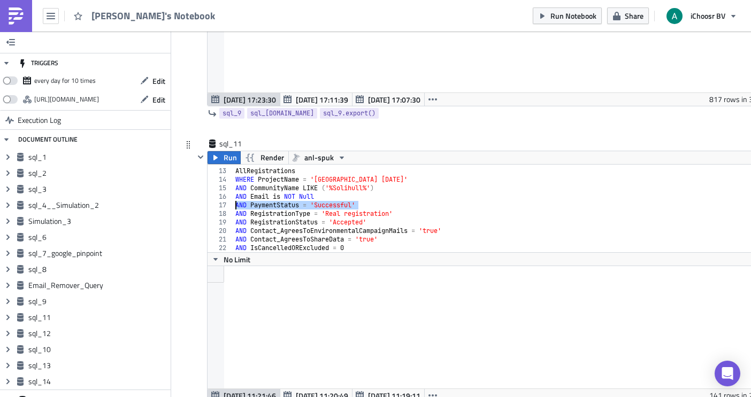
type textarea "AND PaymentStatus = 'Successful'"
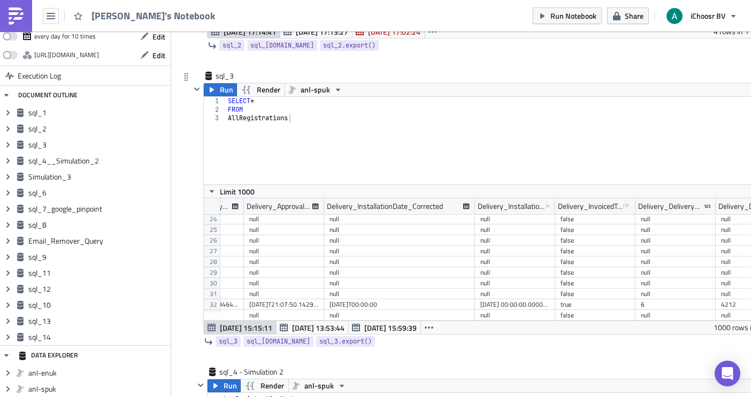
scroll to position [249, 0]
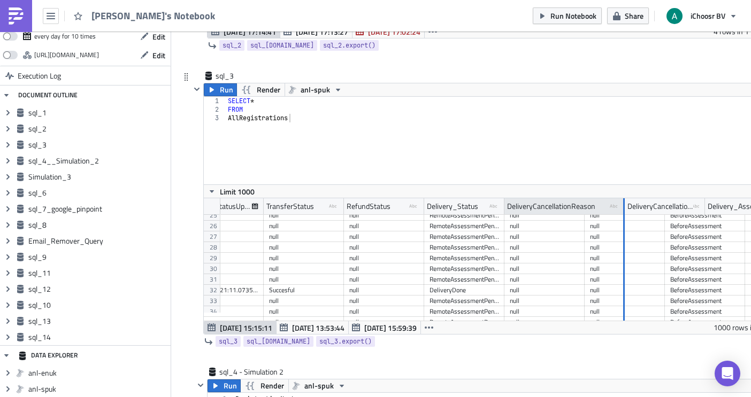
drag, startPoint x: 582, startPoint y: 210, endPoint x: 623, endPoint y: 215, distance: 40.4
click at [623, 215] on div at bounding box center [624, 206] width 2 height 17
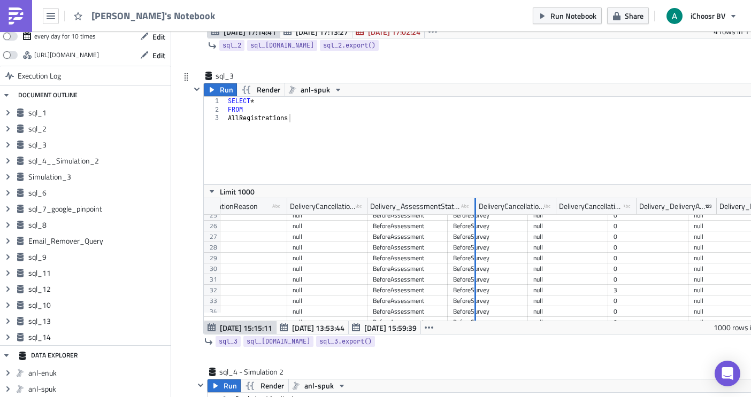
drag, startPoint x: 447, startPoint y: 205, endPoint x: 475, endPoint y: 218, distance: 31.1
click at [475, 218] on div "TransferStatus type-text Created with Sketch. RefundStatus type-text Created wi…" at bounding box center [491, 259] width 574 height 122
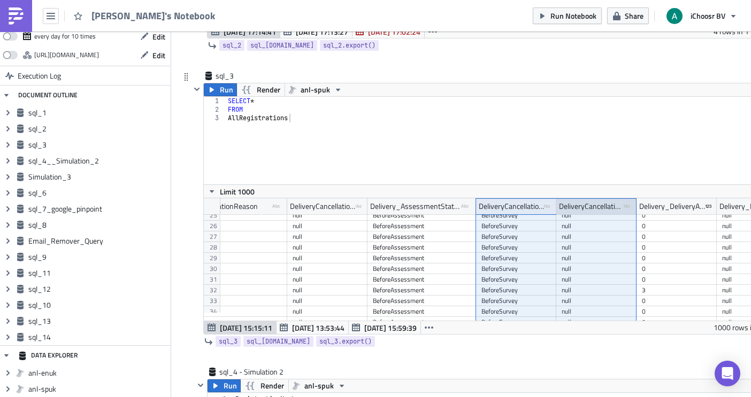
drag, startPoint x: 552, startPoint y: 204, endPoint x: 568, endPoint y: 209, distance: 16.1
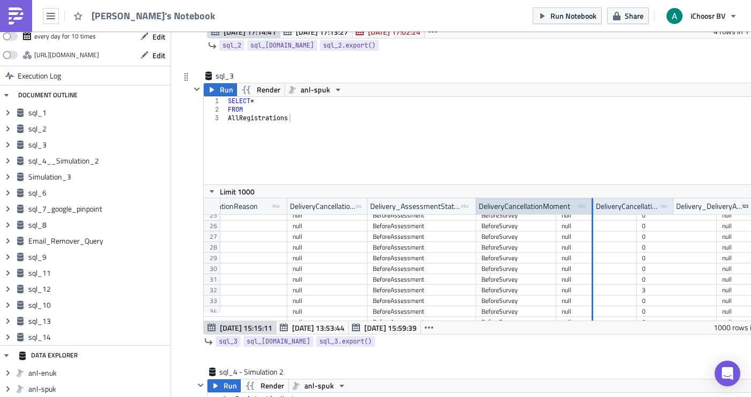
drag, startPoint x: 555, startPoint y: 204, endPoint x: 587, endPoint y: 210, distance: 32.5
click at [591, 210] on div at bounding box center [592, 206] width 2 height 17
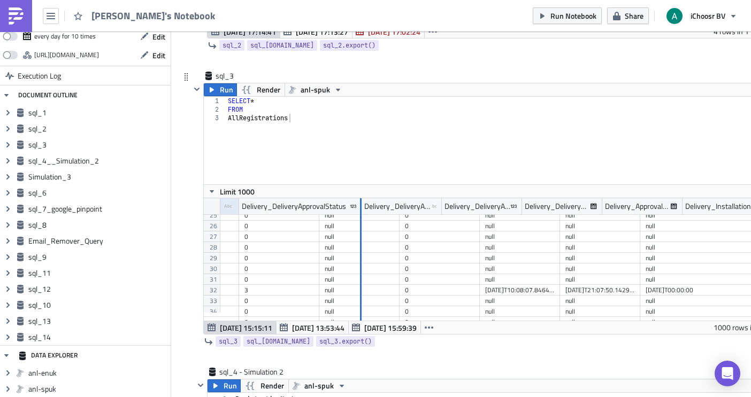
drag, startPoint x: 317, startPoint y: 204, endPoint x: 359, endPoint y: 217, distance: 44.2
click at [359, 217] on div "DeliveryCancellationExplanation type-text Created with Sketch. Delivery_Assessm…" at bounding box center [491, 259] width 574 height 122
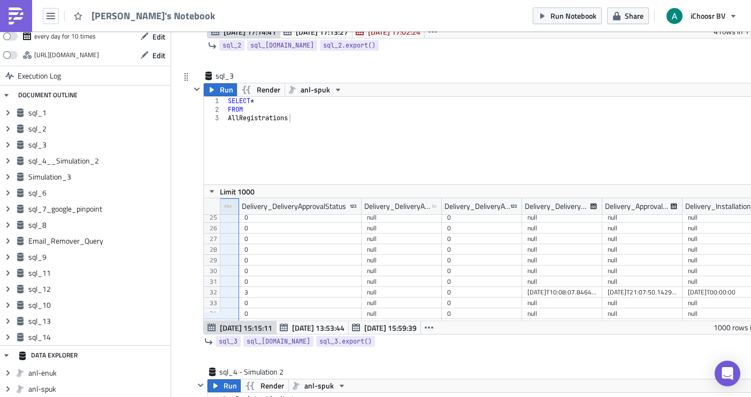
click at [327, 243] on div "0" at bounding box center [300, 239] width 112 height 11
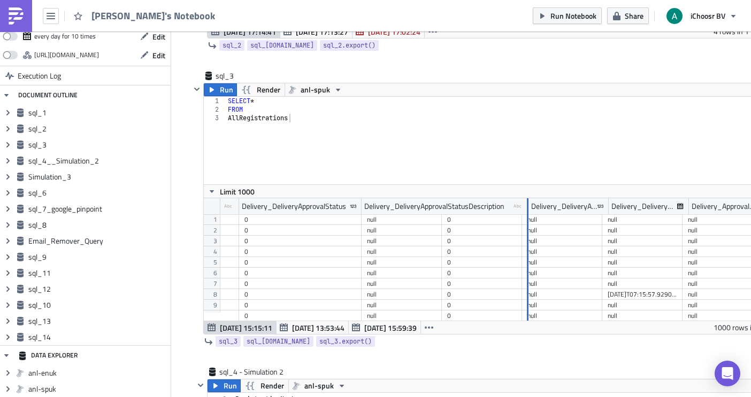
drag, startPoint x: 439, startPoint y: 205, endPoint x: 526, endPoint y: 217, distance: 87.4
click at [526, 217] on div "DeliveryCancellationExplanation type-text Created with Sketch. Delivery_Assessm…" at bounding box center [491, 259] width 574 height 122
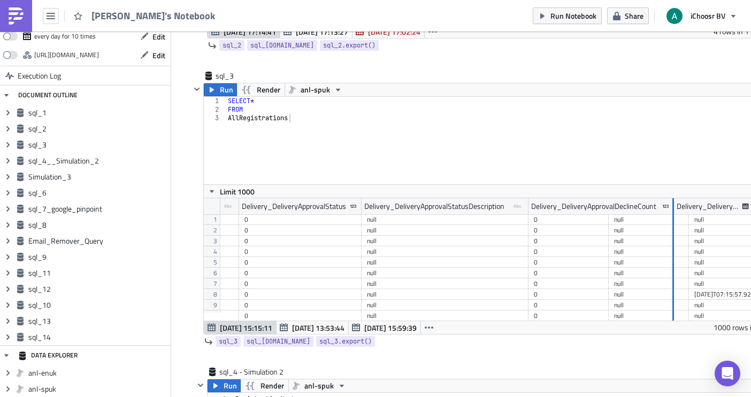
drag, startPoint x: 606, startPoint y: 205, endPoint x: 670, endPoint y: 219, distance: 65.1
click at [671, 219] on div "DeliveryCancellationExplanation type-text Created with Sketch. Delivery_Assessm…" at bounding box center [491, 259] width 574 height 122
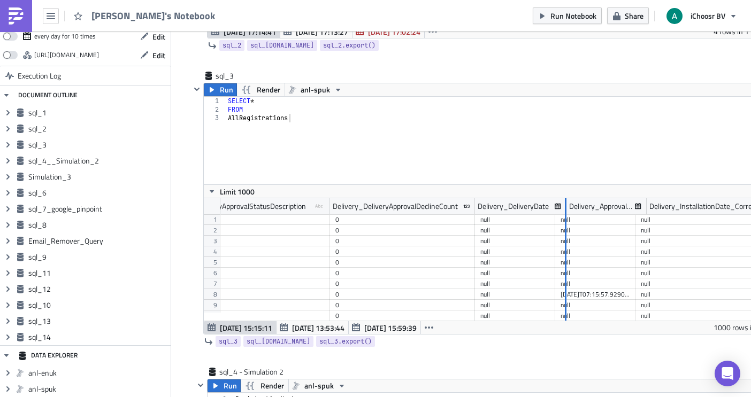
drag, startPoint x: 554, startPoint y: 206, endPoint x: 565, endPoint y: 218, distance: 16.3
click at [565, 218] on div "DeliveryCancellationMoment type-text Created with Sketch. DeliveryCancellationS…" at bounding box center [491, 259] width 574 height 122
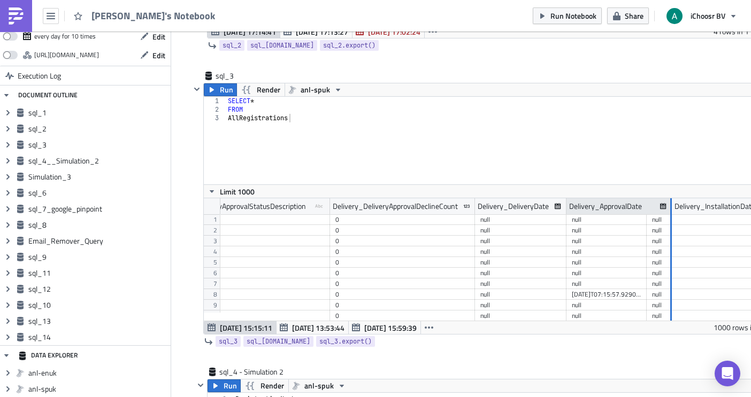
drag, startPoint x: 646, startPoint y: 208, endPoint x: 669, endPoint y: 213, distance: 23.2
click at [670, 213] on div at bounding box center [671, 206] width 2 height 17
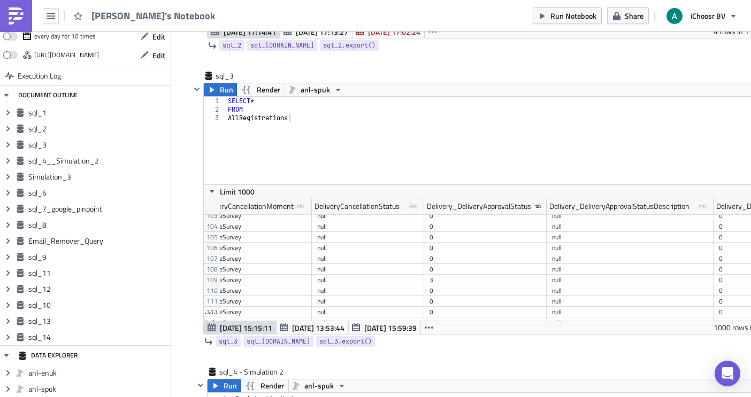
click at [490, 281] on div "3" at bounding box center [485, 280] width 112 height 11
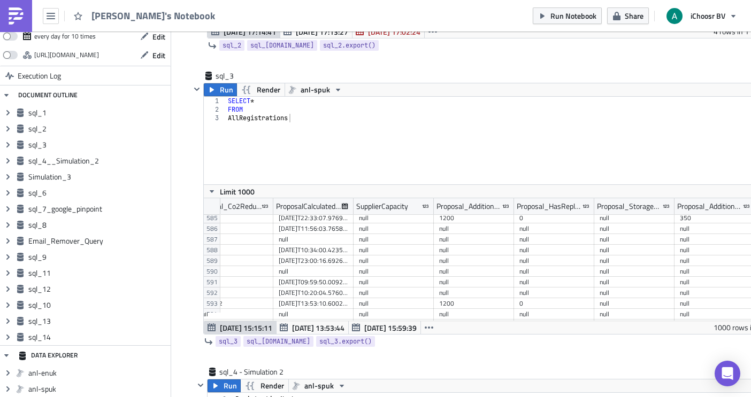
scroll to position [0, 7819]
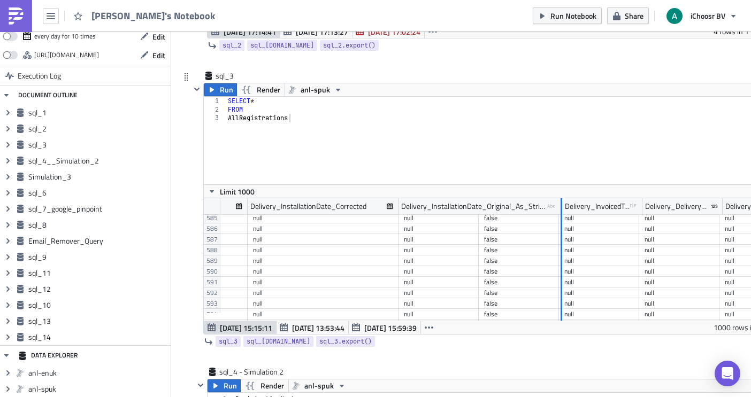
drag, startPoint x: 477, startPoint y: 204, endPoint x: 560, endPoint y: 230, distance: 87.4
click at [560, 230] on div "Delivery_DeliveryApprovalStatusDescription type-text Created with Sketch. Deliv…" at bounding box center [491, 259] width 574 height 122
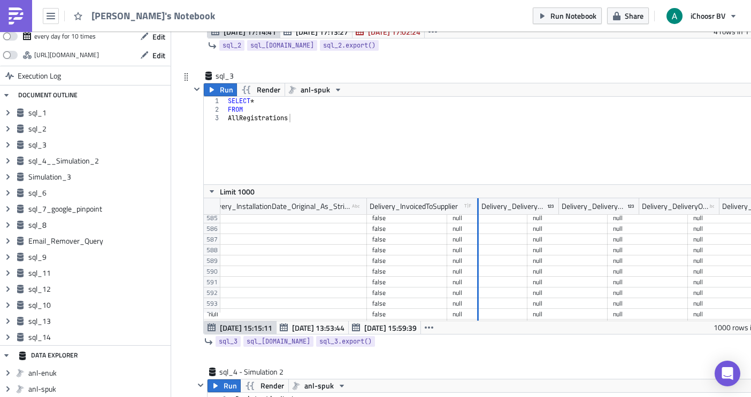
drag, startPoint x: 444, startPoint y: 203, endPoint x: 470, endPoint y: 216, distance: 28.0
click at [470, 216] on div "Delivery_DeliveryDate Delivery_ApprovalDate Delivery_InstallationDate_Corrected…" at bounding box center [491, 259] width 574 height 122
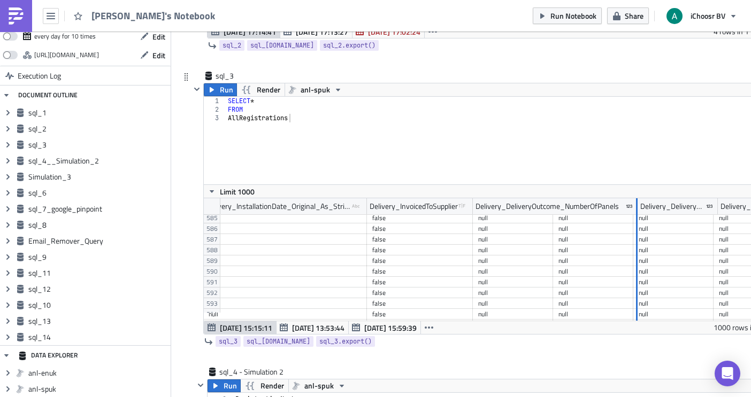
drag, startPoint x: 551, startPoint y: 205, endPoint x: 635, endPoint y: 225, distance: 86.8
click at [635, 225] on div "Delivery_DeliveryDate Delivery_ApprovalDate Delivery_InstallationDate_Corrected…" at bounding box center [491, 259] width 574 height 122
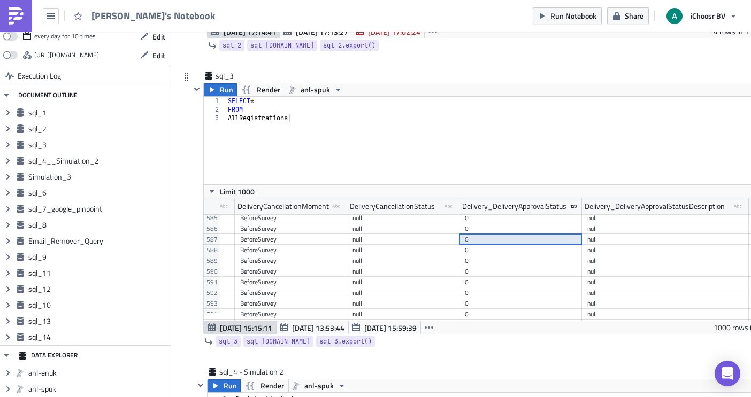
click at [517, 239] on div "0" at bounding box center [521, 239] width 112 height 11
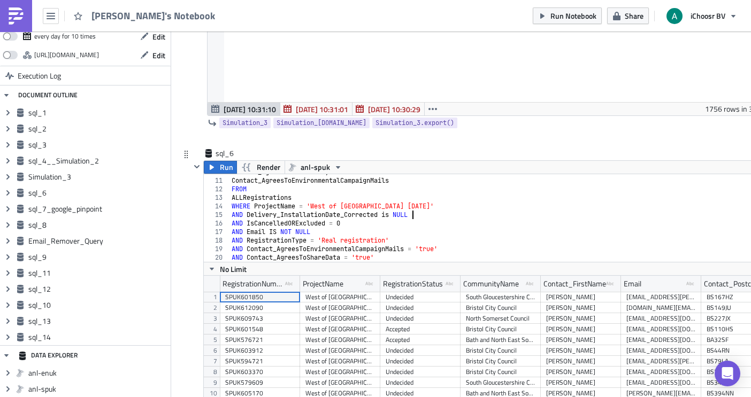
click at [412, 216] on div "Contact_AgreesToShareData , Contact_AgreesToEnvironmentalCampaignMails FROM ALL…" at bounding box center [499, 220] width 541 height 105
drag, startPoint x: 418, startPoint y: 214, endPoint x: 244, endPoint y: 213, distance: 173.8
click at [244, 213] on div "Contact_AgreesToShareData , Contact_AgreesToEnvironmentalCampaignMails FROM ALL…" at bounding box center [499, 220] width 541 height 105
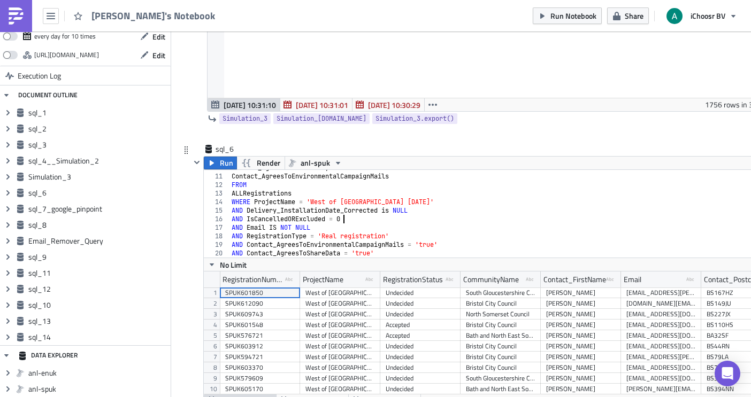
drag, startPoint x: 495, startPoint y: 218, endPoint x: 445, endPoint y: 216, distance: 49.8
click at [494, 218] on div "Contact_AgreesToShareData , Contact_AgreesToEnvironmentalCampaignMails FROM ALL…" at bounding box center [499, 216] width 541 height 105
drag, startPoint x: 420, startPoint y: 211, endPoint x: 235, endPoint y: 212, distance: 185.0
click at [235, 212] on div "Contact_AgreesToShareData , Contact_AgreesToEnvironmentalCampaignMails FROM ALL…" at bounding box center [499, 216] width 541 height 105
type textarea "AND Delivery_InstallationDate_Corrected is NULL"
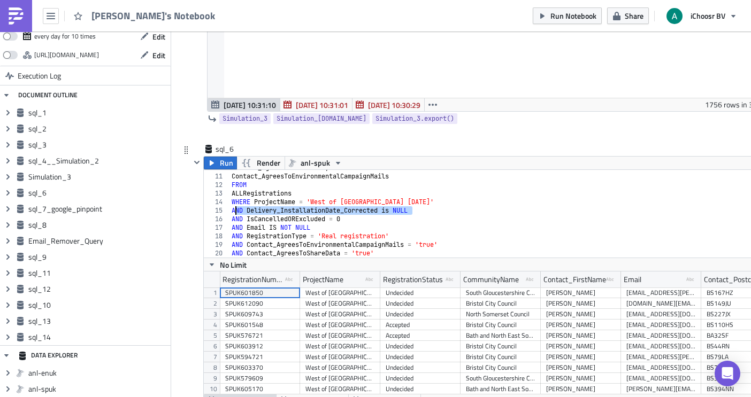
click at [421, 215] on div "Contact_AgreesToShareData , Contact_AgreesToEnvironmentalCampaignMails FROM ALL…" at bounding box center [499, 214] width 541 height 88
click at [419, 214] on div "Contact_AgreesToShareData , Contact_AgreesToEnvironmentalCampaignMails FROM ALL…" at bounding box center [499, 216] width 541 height 105
drag, startPoint x: 452, startPoint y: 214, endPoint x: 226, endPoint y: 212, distance: 226.8
click at [226, 212] on div "AND Delivery_InstallationDate_Corrected is NULL 10 11 12 13 14 15 [PHONE_NUMBER…" at bounding box center [491, 214] width 574 height 88
